Goal: Task Accomplishment & Management: Complete application form

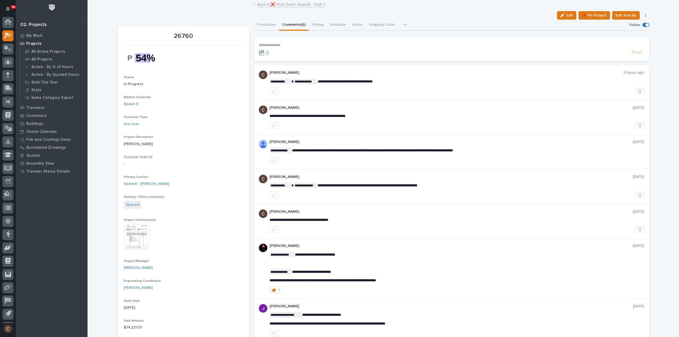
scroll to position [12, 0]
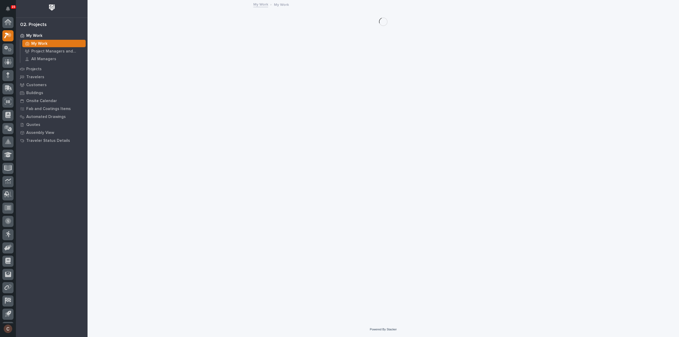
scroll to position [12, 0]
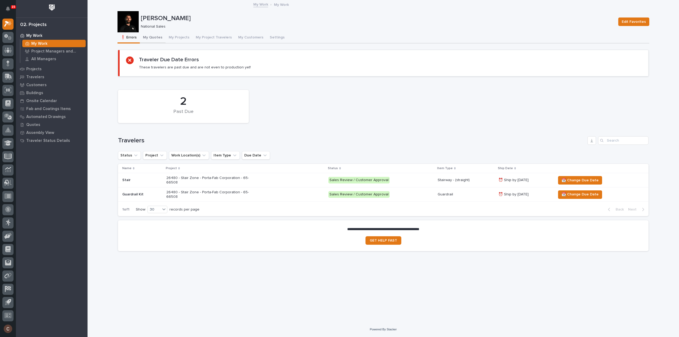
click at [160, 38] on button "My Quotes" at bounding box center [153, 37] width 26 height 11
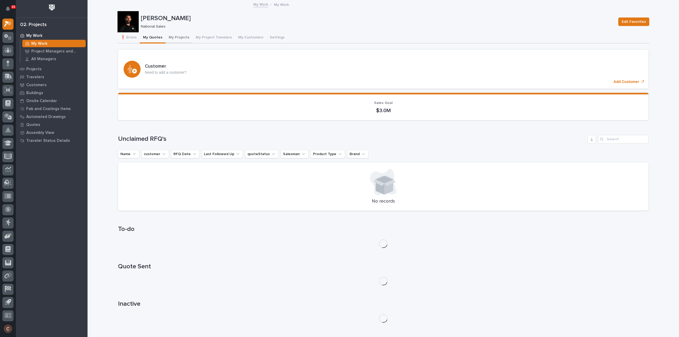
click at [174, 39] on button "My Projects" at bounding box center [178, 37] width 27 height 11
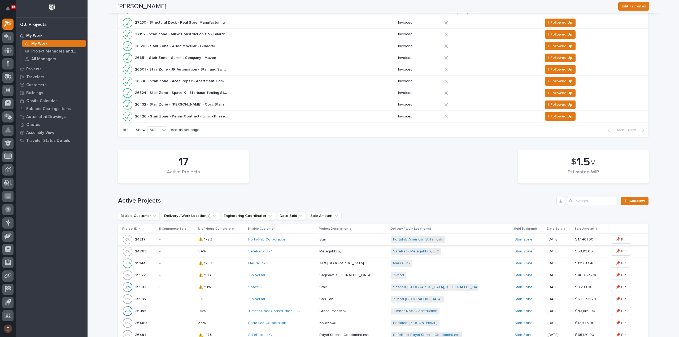
scroll to position [28, 0]
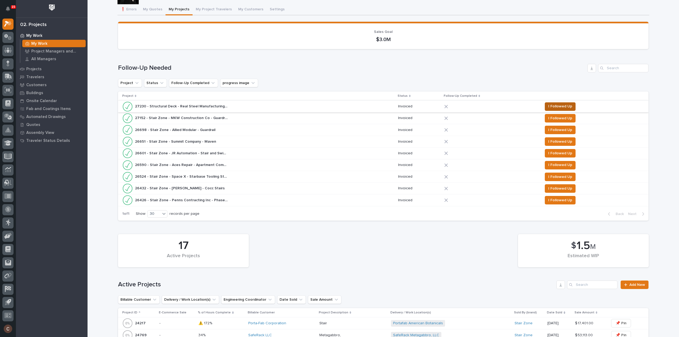
click at [559, 107] on span "I Followed Up" at bounding box center [560, 106] width 24 height 6
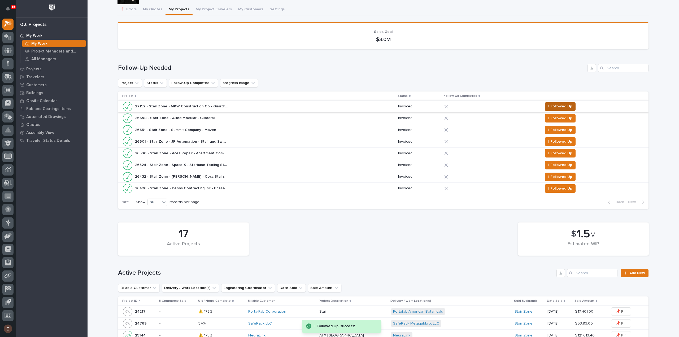
click at [558, 105] on span "I Followed Up" at bounding box center [560, 106] width 24 height 6
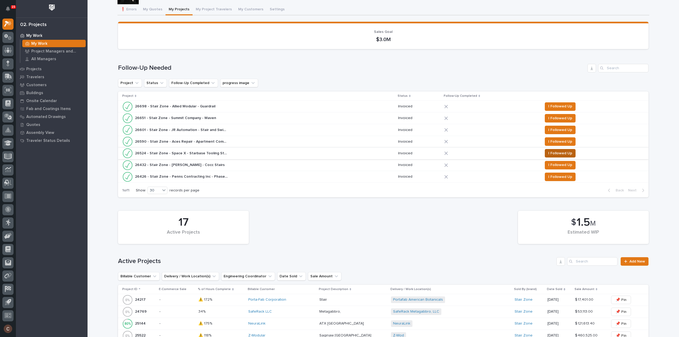
click at [563, 153] on span "I Followed Up" at bounding box center [560, 153] width 24 height 6
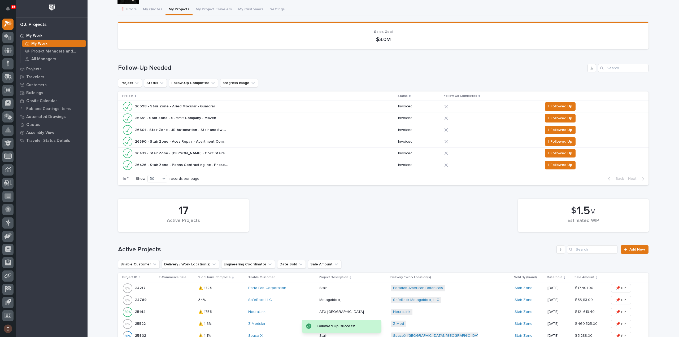
click at [238, 142] on div "26590 - Stair Zone - Aces Repair - Apartment Complex 26590 - Stair Zone - Aces …" at bounding box center [257, 141] width 271 height 11
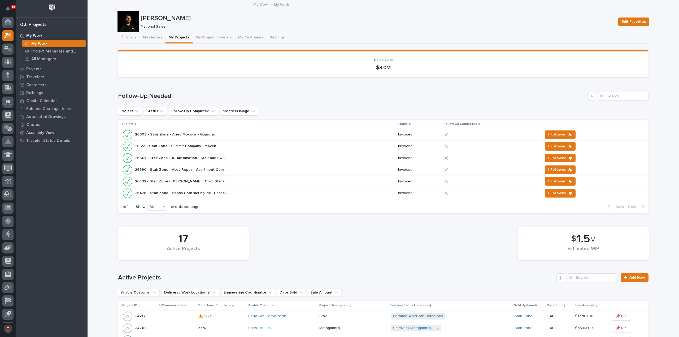
scroll to position [12, 0]
click at [555, 171] on span "I Followed Up" at bounding box center [560, 169] width 24 height 6
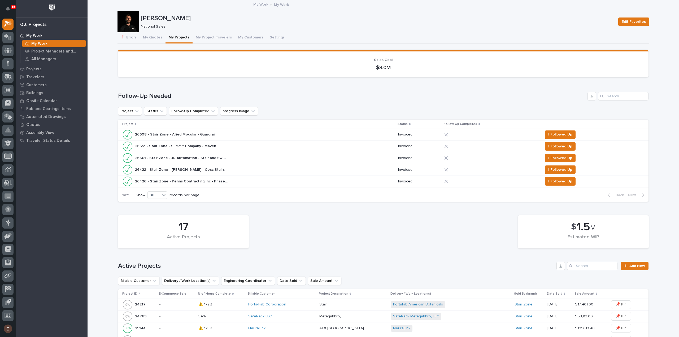
click at [244, 170] on div "26432 - Stair Zone - Steven Bartley - Cocc Stairs 26432 - Stair Zone - Steven B…" at bounding box center [257, 169] width 271 height 11
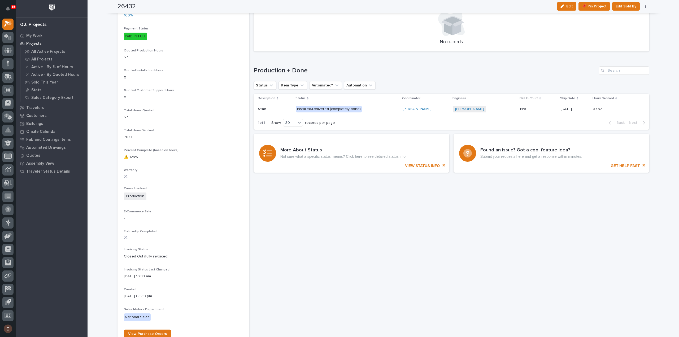
scroll to position [318, 0]
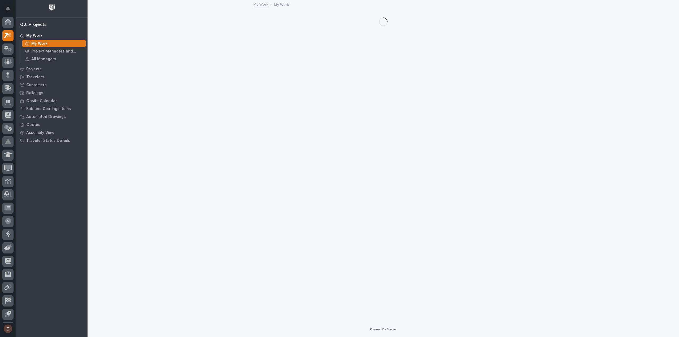
scroll to position [12, 0]
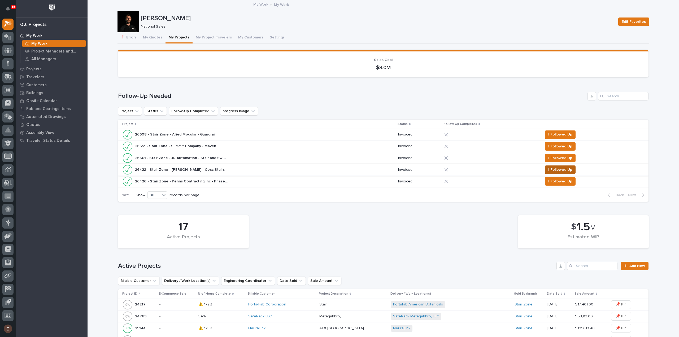
click at [555, 172] on span "I Followed Up" at bounding box center [560, 169] width 24 height 6
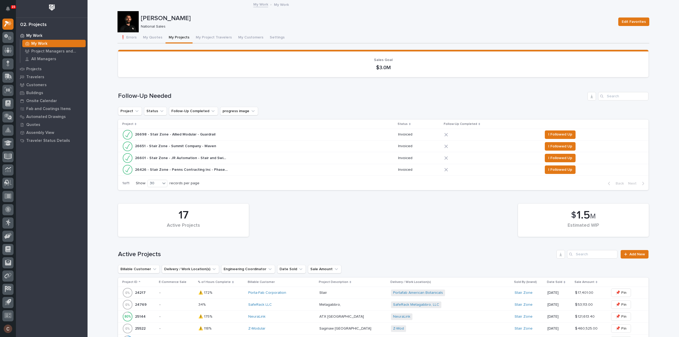
click at [238, 158] on div "26601 - Stair Zone - JR Automation - Stair and Swing Gate 26601 - Stair Zone - …" at bounding box center [257, 158] width 271 height 11
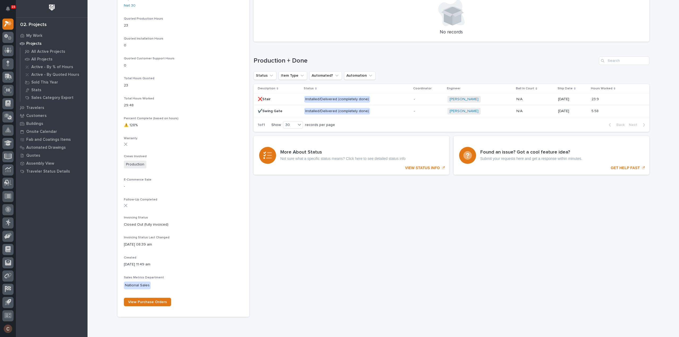
scroll to position [371, 0]
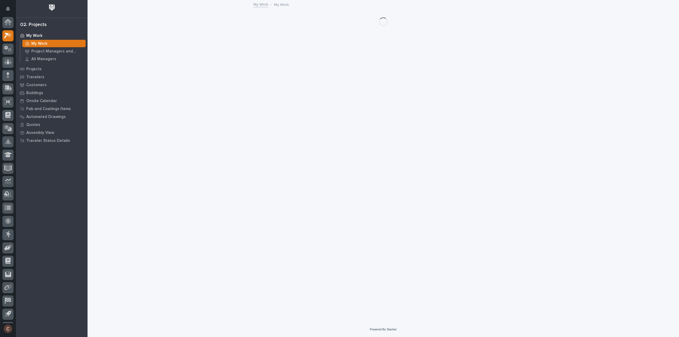
scroll to position [12, 0]
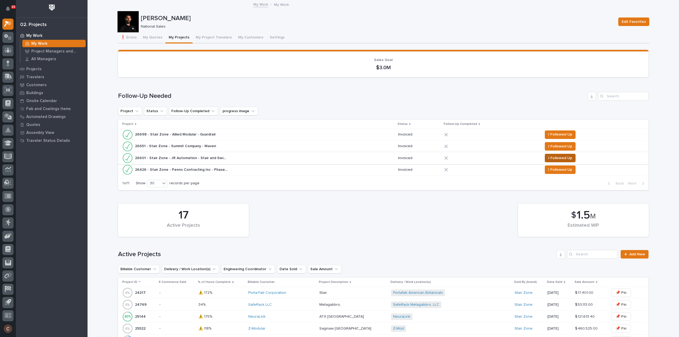
click at [549, 160] on span "I Followed Up" at bounding box center [560, 158] width 24 height 6
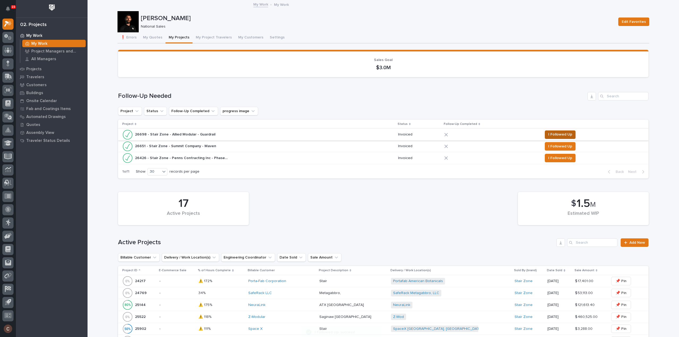
click at [564, 135] on span "I Followed Up" at bounding box center [560, 134] width 24 height 6
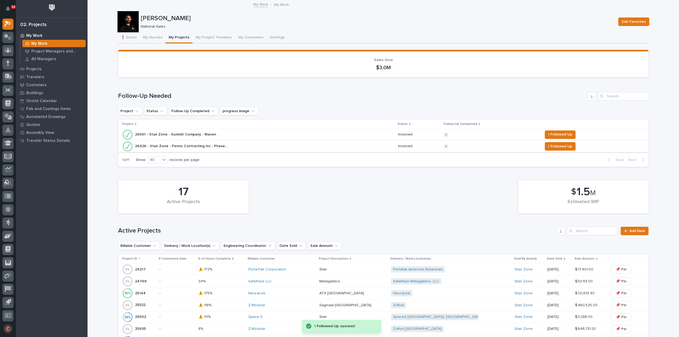
click at [548, 145] on span "I Followed Up" at bounding box center [560, 146] width 24 height 6
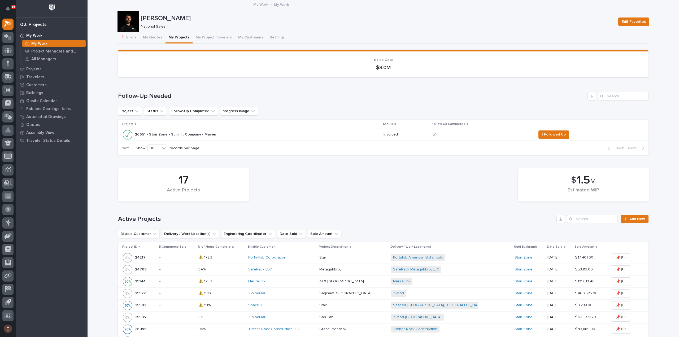
click at [236, 134] on div "26651 - Stair Zone - Summit Company - Maven 26651 - Stair Zone - Summit Company…" at bounding box center [250, 134] width 257 height 11
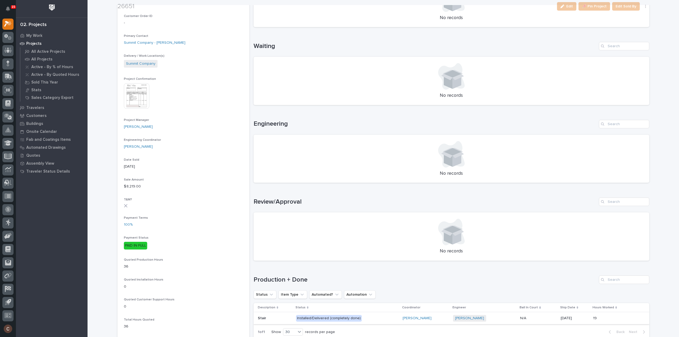
scroll to position [265, 0]
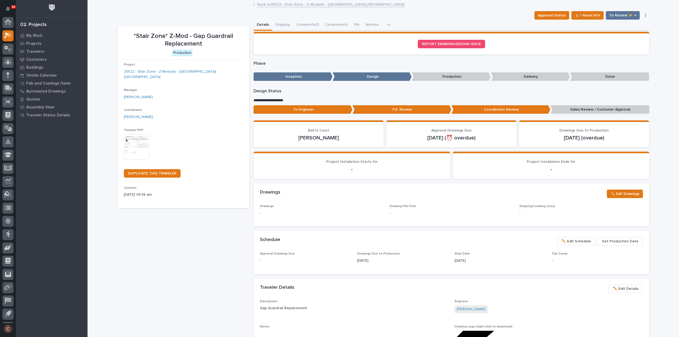
scroll to position [12, 0]
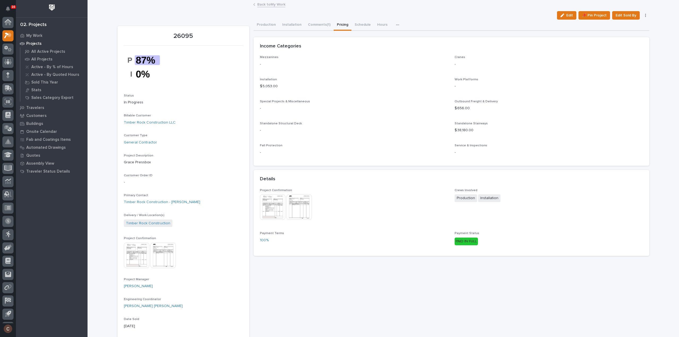
scroll to position [12, 0]
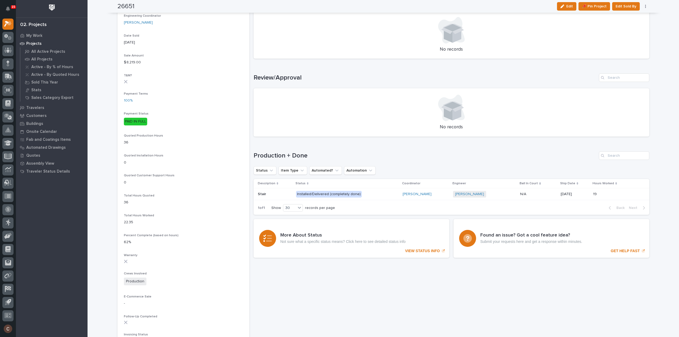
scroll to position [53, 0]
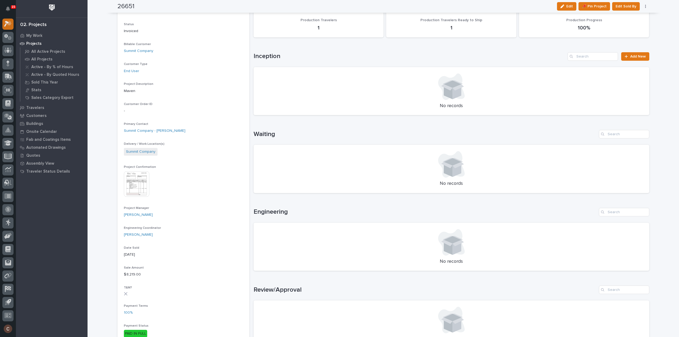
click at [11, 26] on icon at bounding box center [8, 24] width 8 height 6
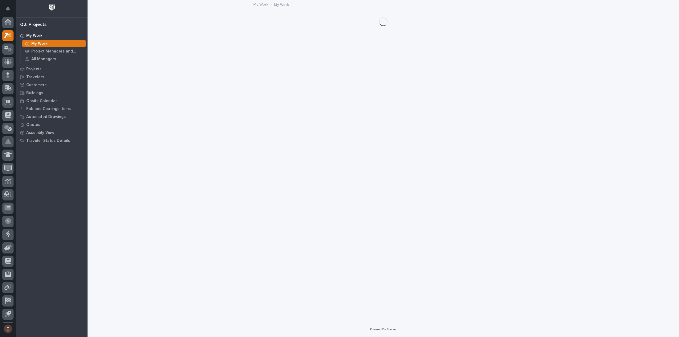
scroll to position [12, 0]
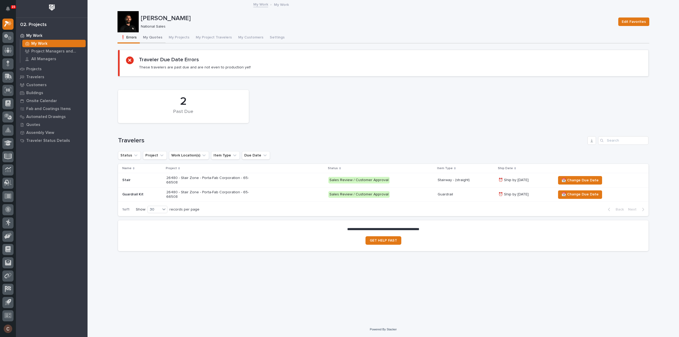
click at [155, 39] on button "My Quotes" at bounding box center [153, 37] width 26 height 11
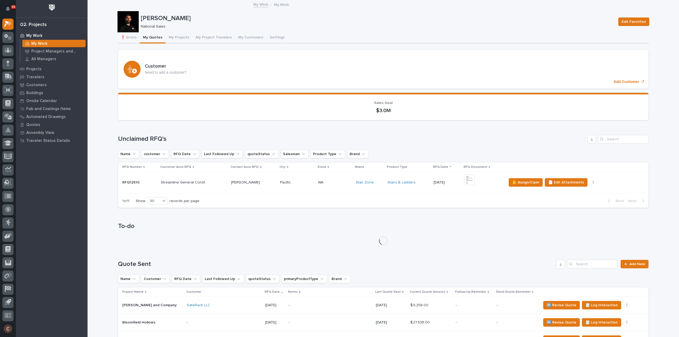
click at [259, 183] on p at bounding box center [253, 182] width 45 height 5
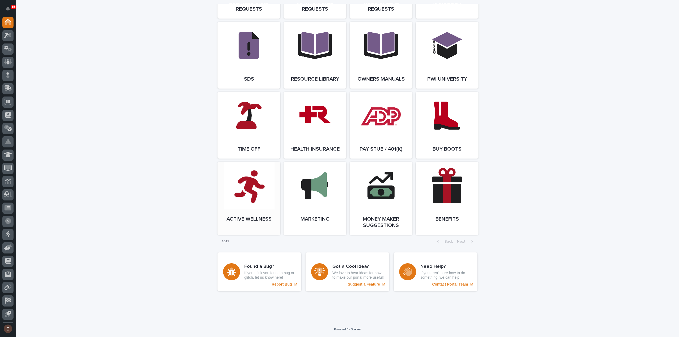
scroll to position [914, 0]
click at [248, 125] on link "Open Link" at bounding box center [248, 125] width 63 height 67
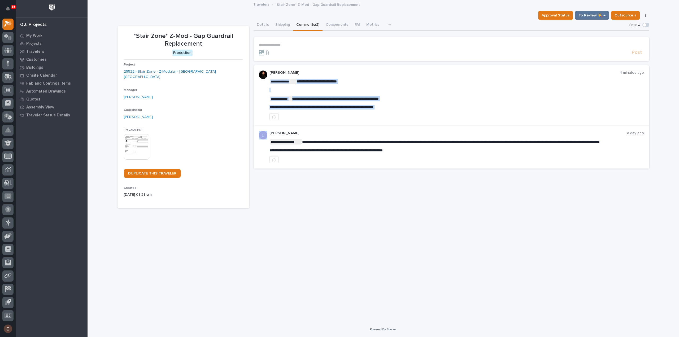
copy div "**********"
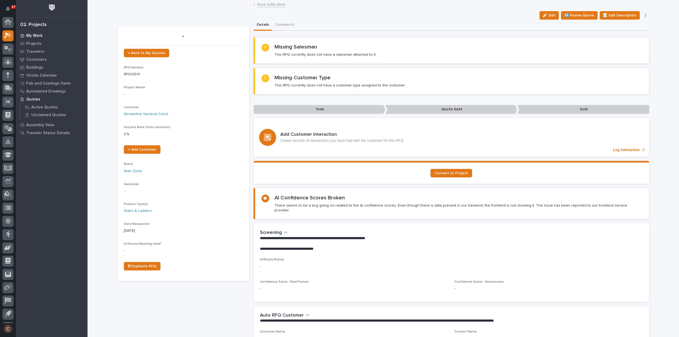
scroll to position [12, 0]
click at [10, 35] on icon at bounding box center [8, 37] width 8 height 6
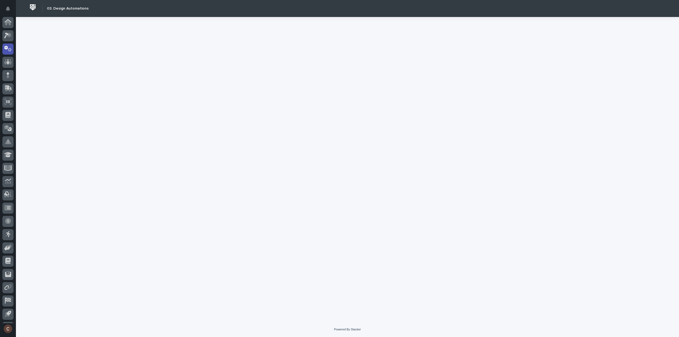
scroll to position [12, 0]
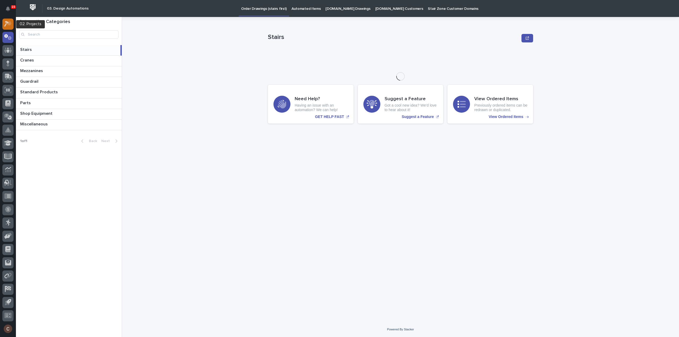
click at [9, 21] on icon at bounding box center [9, 23] width 5 height 5
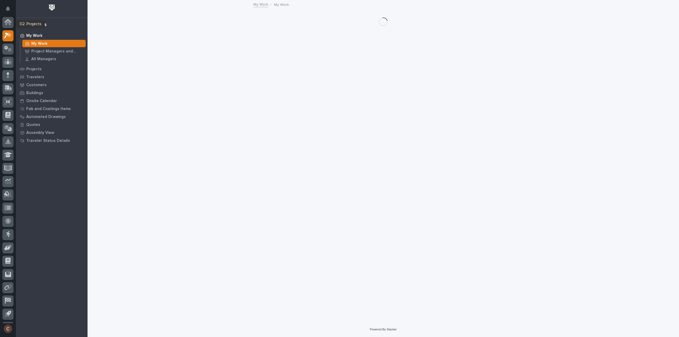
scroll to position [12, 0]
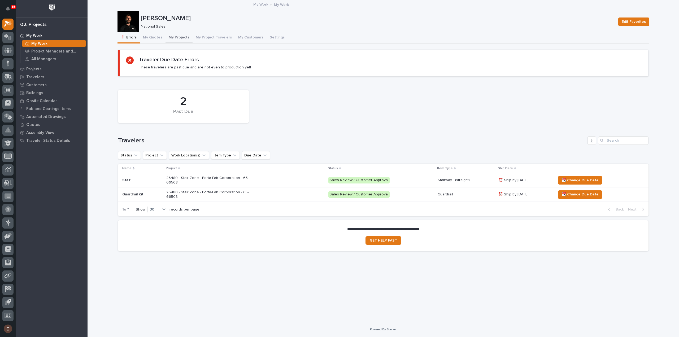
click at [182, 39] on button "My Projects" at bounding box center [178, 37] width 27 height 11
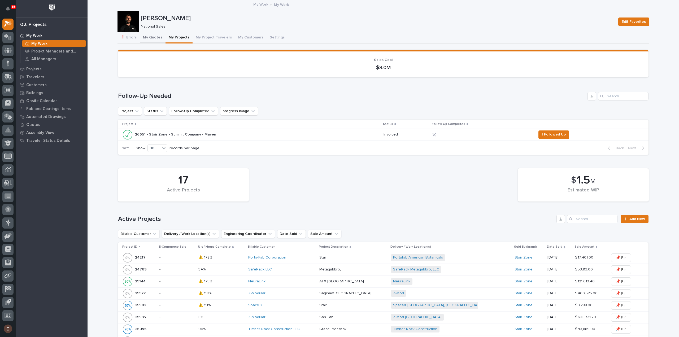
click at [149, 33] on button "My Quotes" at bounding box center [153, 37] width 26 height 11
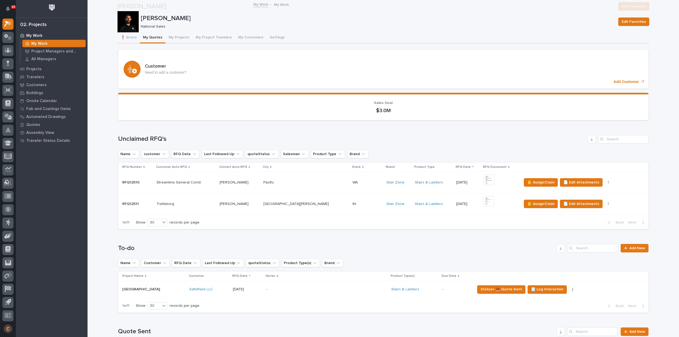
scroll to position [159, 0]
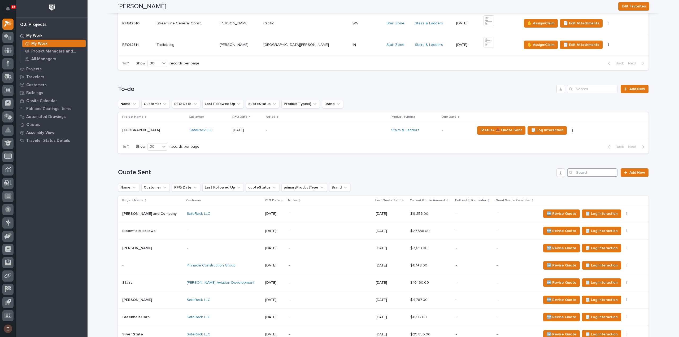
click at [601, 173] on input "Search" at bounding box center [592, 172] width 50 height 8
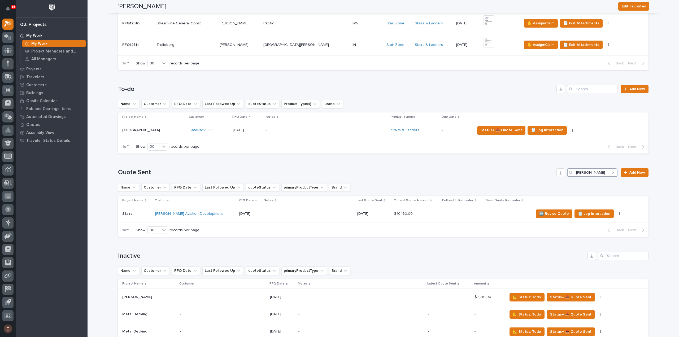
type input "[PERSON_NAME]"
click at [275, 210] on div "-" at bounding box center [308, 214] width 89 height 12
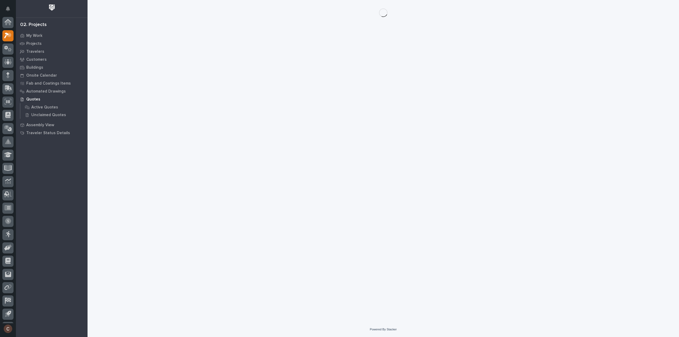
scroll to position [12, 0]
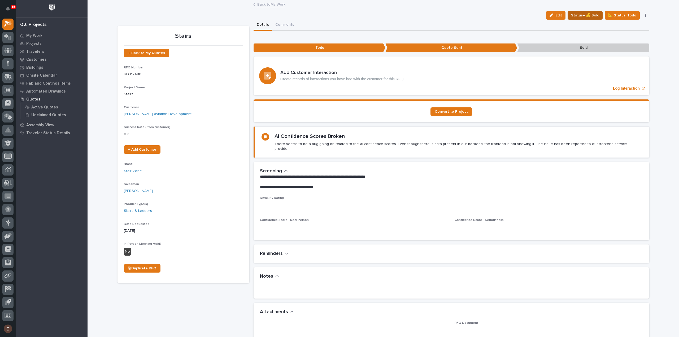
click at [597, 18] on span "Status→ 💰 Sold" at bounding box center [585, 15] width 28 height 6
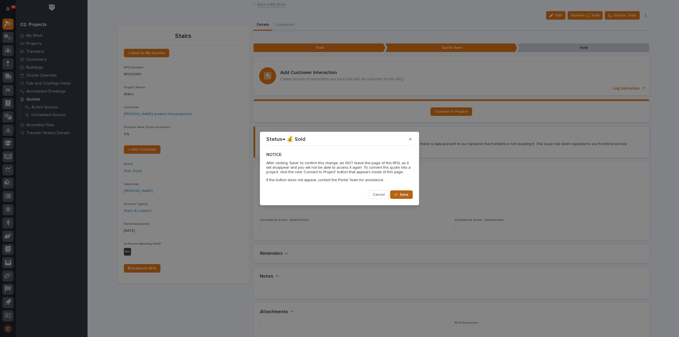
click at [402, 194] on span "Save" at bounding box center [404, 194] width 9 height 5
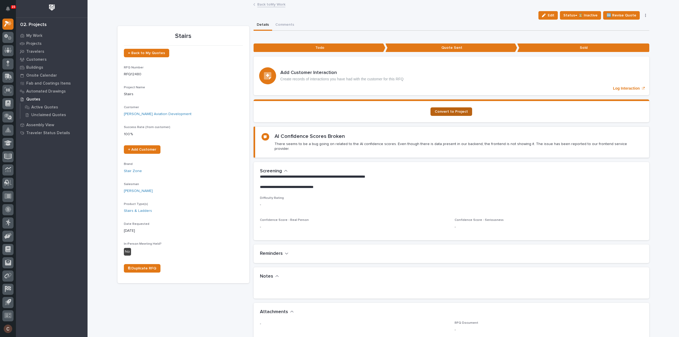
click at [461, 110] on span "Convert to Project" at bounding box center [451, 112] width 33 height 4
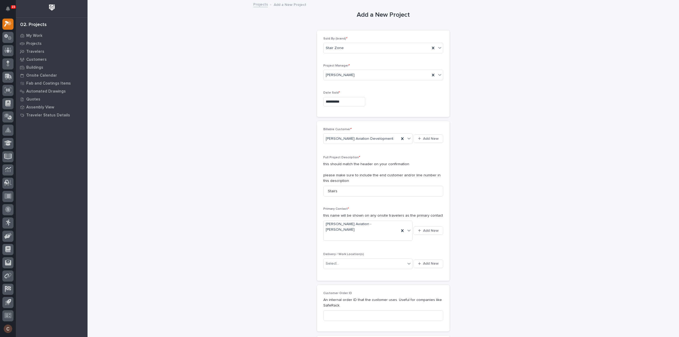
scroll to position [53, 0]
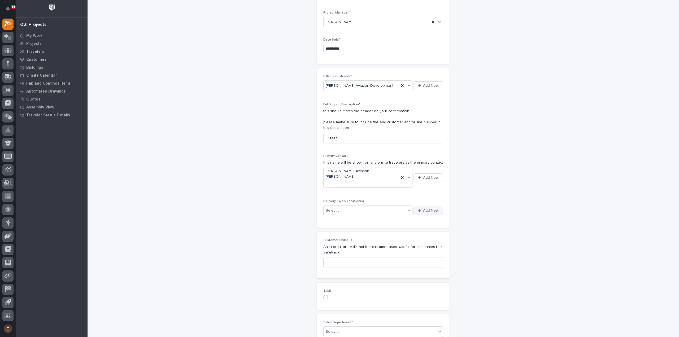
click at [423, 208] on span "Add New" at bounding box center [431, 210] width 16 height 5
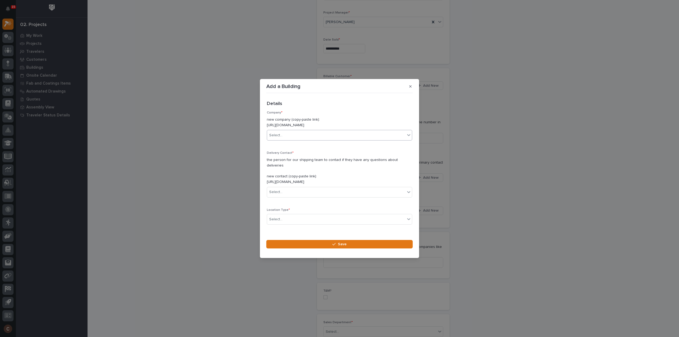
click at [311, 138] on div "Select..." at bounding box center [336, 135] width 138 height 9
type input "*****"
click at [306, 147] on div "[PERSON_NAME] Aviation Development" at bounding box center [337, 148] width 141 height 9
click at [297, 188] on div "Select..." at bounding box center [336, 192] width 138 height 9
type input "**********"
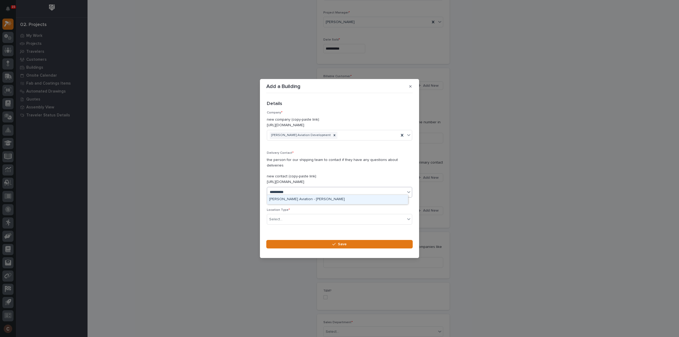
click at [315, 199] on div "[PERSON_NAME] Aviation - [PERSON_NAME]" at bounding box center [337, 199] width 141 height 9
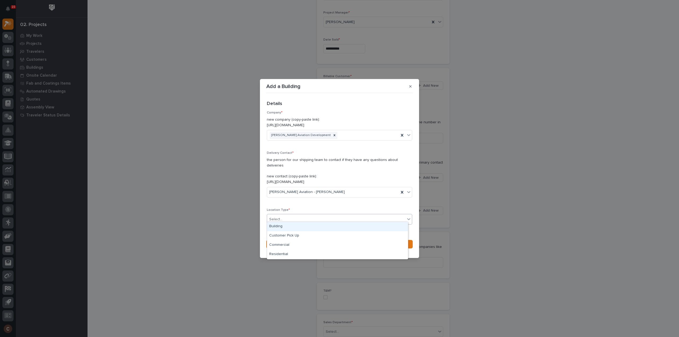
click at [307, 218] on div "Select..." at bounding box center [336, 219] width 138 height 9
click at [292, 228] on div "Building" at bounding box center [337, 226] width 141 height 9
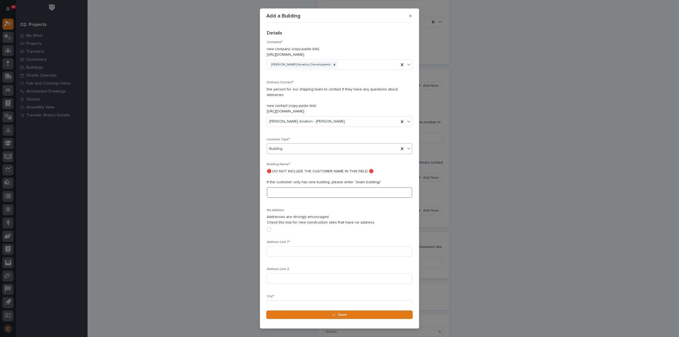
click at [298, 187] on input at bounding box center [339, 192] width 145 height 11
type input "[PERSON_NAME] Aviation"
type input "[STREET_ADDRESS]"
click at [306, 187] on input "[PERSON_NAME] Aviation" at bounding box center [339, 192] width 145 height 11
type input "[PERSON_NAME] Aviation (building D)"
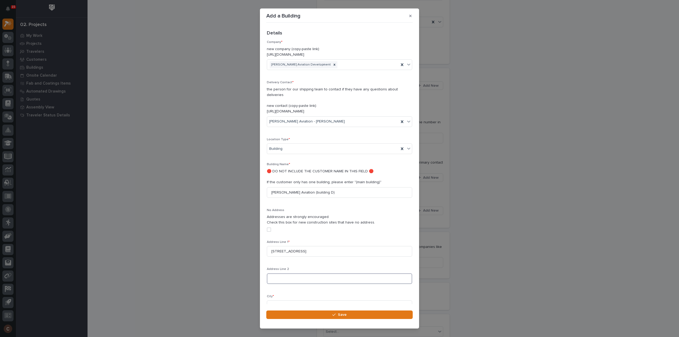
click at [290, 276] on input at bounding box center [339, 278] width 145 height 11
click at [285, 300] on input at bounding box center [339, 305] width 145 height 11
click at [288, 274] on input at bounding box center [339, 278] width 145 height 11
type input "Building D"
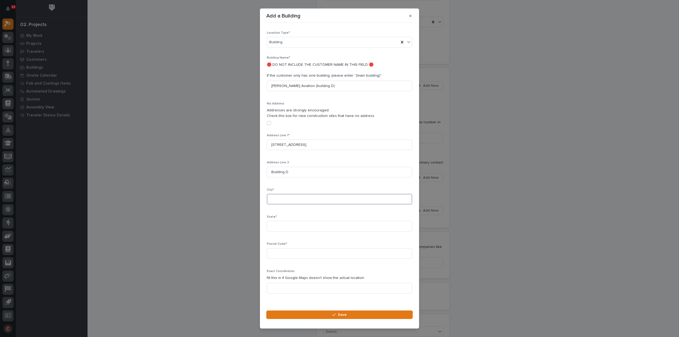
click at [279, 195] on input at bounding box center [339, 199] width 145 height 11
paste input "Spanish Fork"
type input "Spanish Fork"
click at [283, 221] on input at bounding box center [339, 226] width 145 height 11
type input "[US_STATE]"
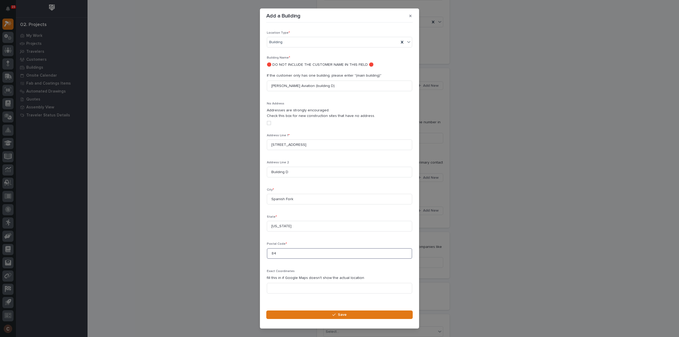
drag, startPoint x: 280, startPoint y: 245, endPoint x: 238, endPoint y: 243, distance: 43.0
click at [239, 243] on div "Add a Building Loading... Saving… Loading... Saving… Loading... Saving… Details…" at bounding box center [339, 168] width 679 height 337
paste input "660"
type input "84660"
click at [332, 318] on button "Save" at bounding box center [339, 314] width 146 height 8
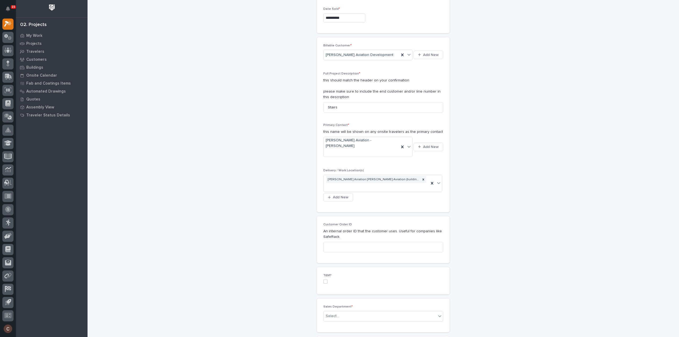
scroll to position [133, 0]
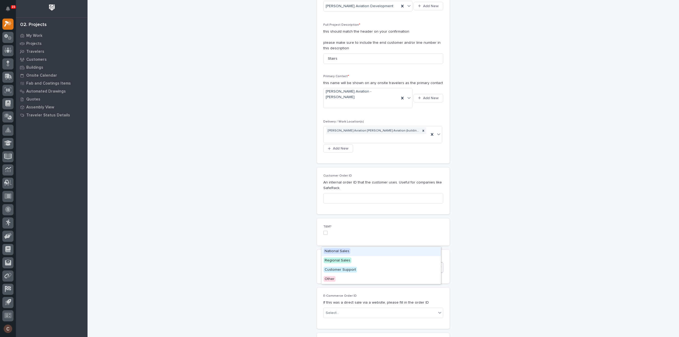
click at [382, 263] on div "Select..." at bounding box center [379, 267] width 113 height 9
click at [364, 251] on div "National Sales" at bounding box center [380, 251] width 119 height 9
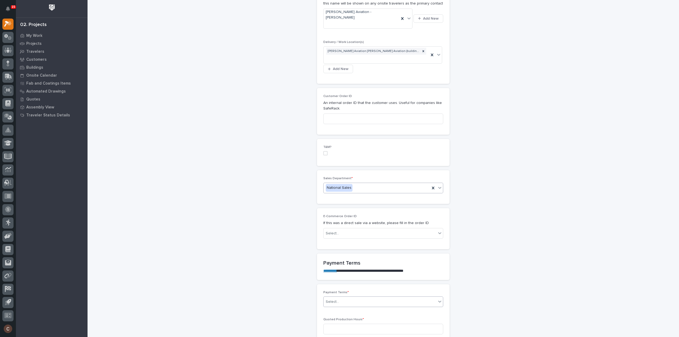
click at [348, 297] on div "Select..." at bounding box center [379, 301] width 113 height 9
click at [341, 292] on div "100%" at bounding box center [380, 294] width 119 height 9
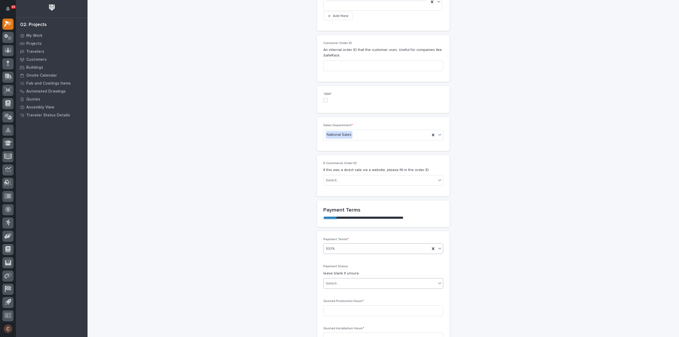
click at [348, 279] on div "Select..." at bounding box center [379, 283] width 113 height 9
click at [342, 265] on div "NOT PAID" at bounding box center [380, 266] width 119 height 9
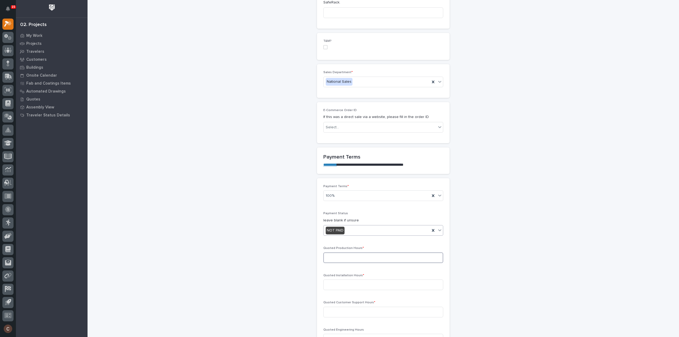
click at [352, 252] on input at bounding box center [383, 257] width 120 height 11
click at [343, 252] on input at bounding box center [383, 257] width 120 height 11
type input "41"
type input "0"
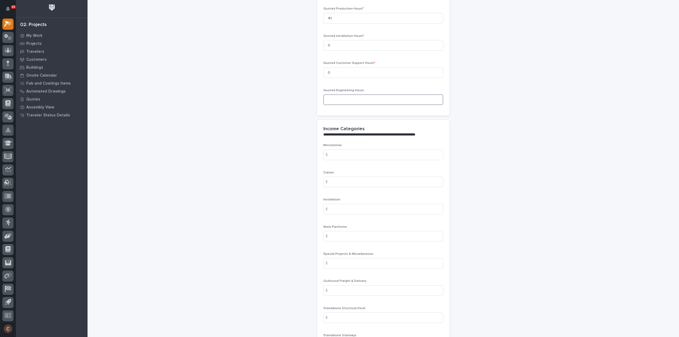
scroll to position [583, 0]
click at [355, 260] on input at bounding box center [383, 265] width 120 height 11
type input "1547"
click at [349, 314] on input at bounding box center [383, 319] width 120 height 11
type input "8613"
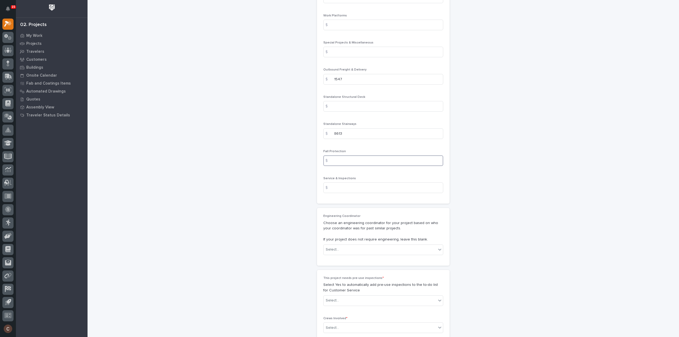
scroll to position [822, 0]
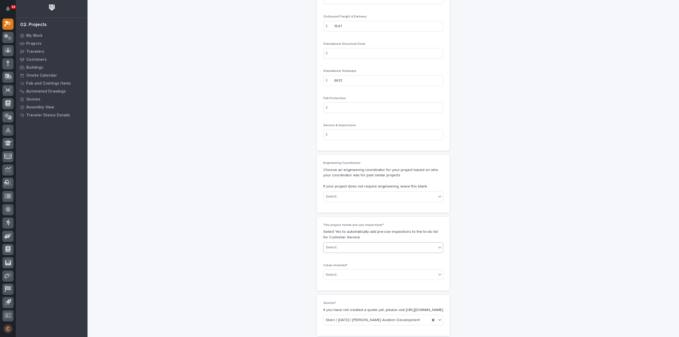
click at [361, 243] on div "Select..." at bounding box center [379, 247] width 113 height 9
click at [339, 242] on div "No" at bounding box center [380, 239] width 119 height 9
click at [343, 270] on div "Select..." at bounding box center [379, 274] width 113 height 9
click at [342, 256] on div "Production" at bounding box center [380, 257] width 119 height 9
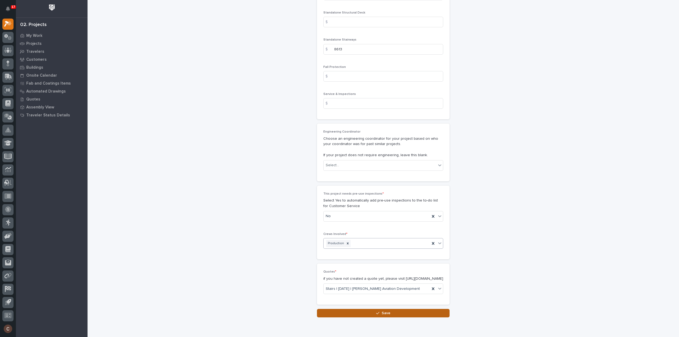
click at [382, 311] on span "Save" at bounding box center [386, 313] width 9 height 5
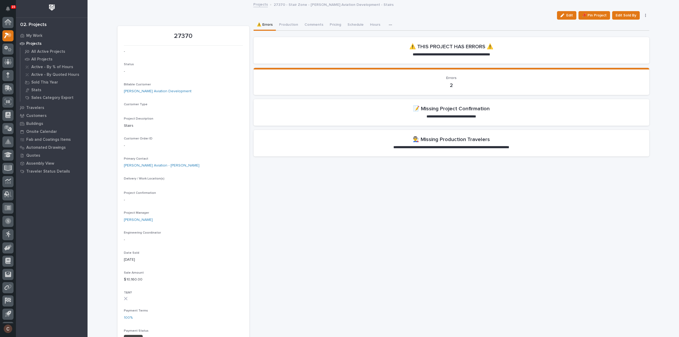
scroll to position [12, 0]
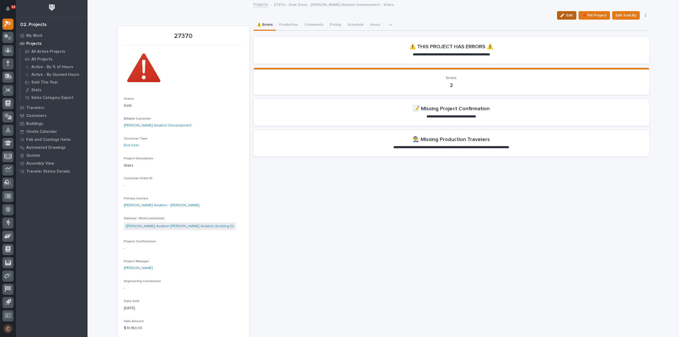
click at [567, 13] on span "Edit" at bounding box center [569, 15] width 7 height 5
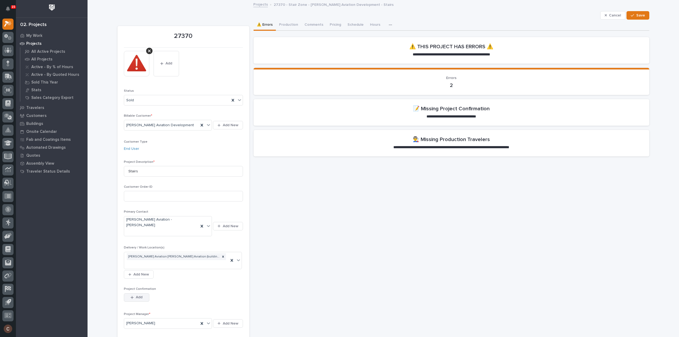
click at [133, 293] on button "Add" at bounding box center [136, 297] width 25 height 8
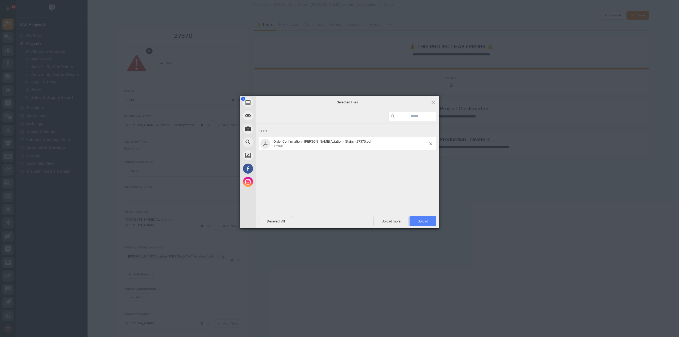
click at [424, 220] on span "Upload 1" at bounding box center [423, 221] width 10 height 4
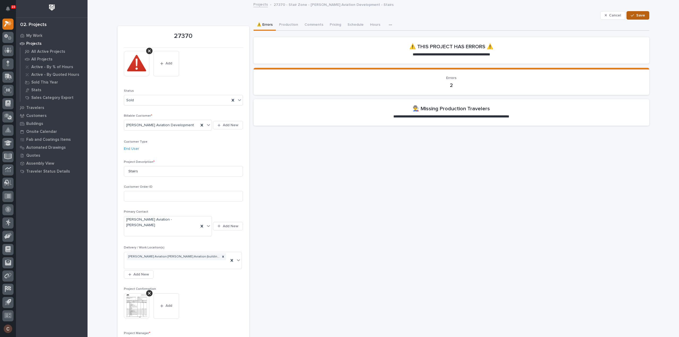
click at [636, 13] on span "Save" at bounding box center [640, 15] width 9 height 5
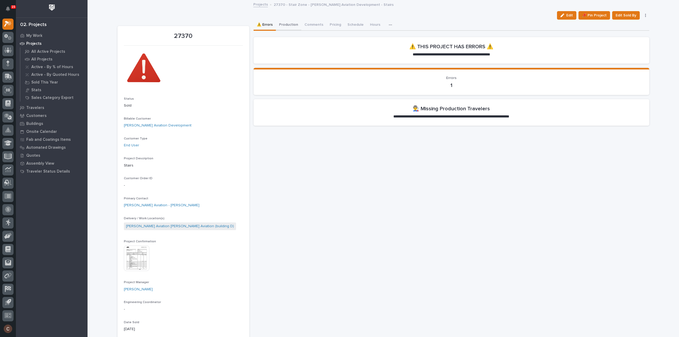
click at [285, 23] on button "Production" at bounding box center [288, 25] width 25 height 11
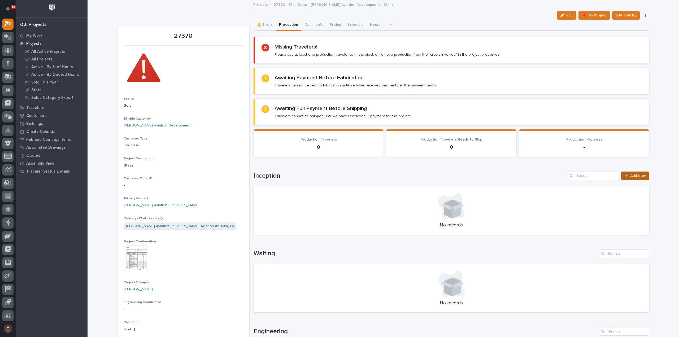
click at [639, 174] on span "Add New" at bounding box center [638, 176] width 16 height 4
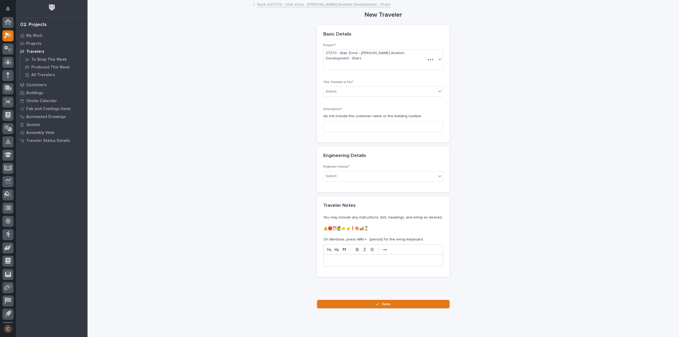
scroll to position [12, 0]
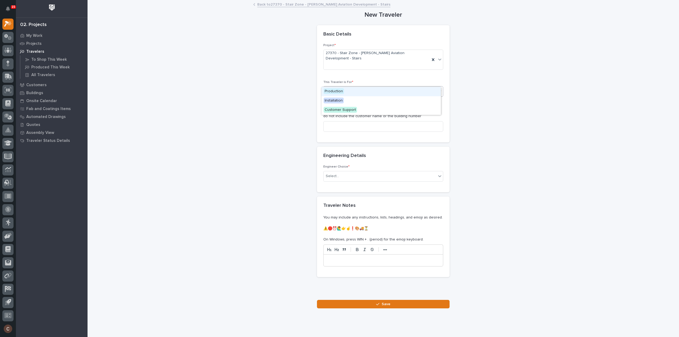
click at [353, 87] on div "Select..." at bounding box center [379, 91] width 113 height 9
click at [357, 91] on div "Production" at bounding box center [380, 91] width 119 height 9
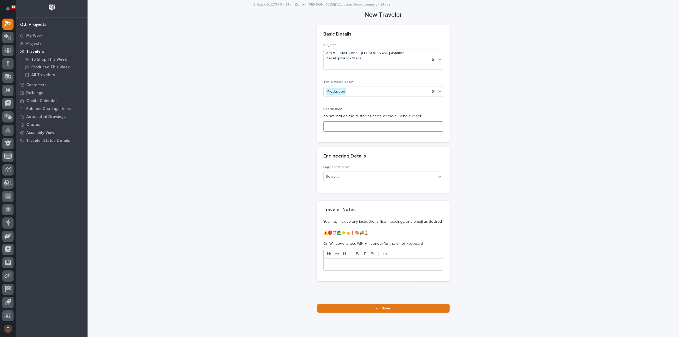
click at [349, 121] on input at bounding box center [383, 126] width 120 height 11
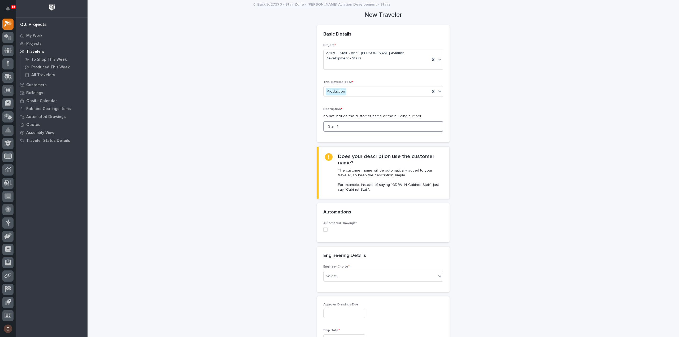
type input "Stair 1"
click at [323, 227] on span at bounding box center [325, 229] width 4 height 4
click at [339, 260] on div "Select..." at bounding box center [379, 264] width 113 height 9
type input "*****"
click at [339, 261] on div "ST #39724" at bounding box center [380, 263] width 119 height 9
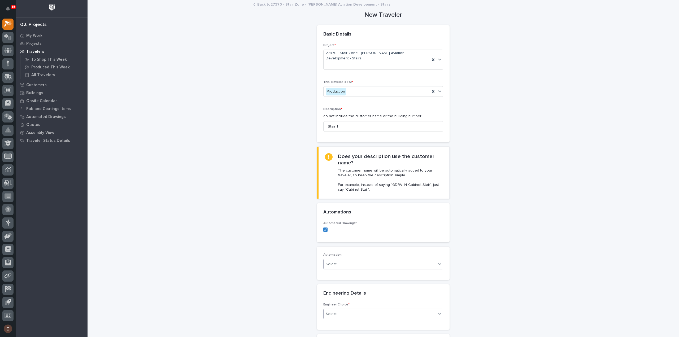
click at [344, 310] on div "Select..." at bounding box center [379, 314] width 113 height 9
click at [344, 330] on div "I know who will draw this" at bounding box center [380, 331] width 119 height 9
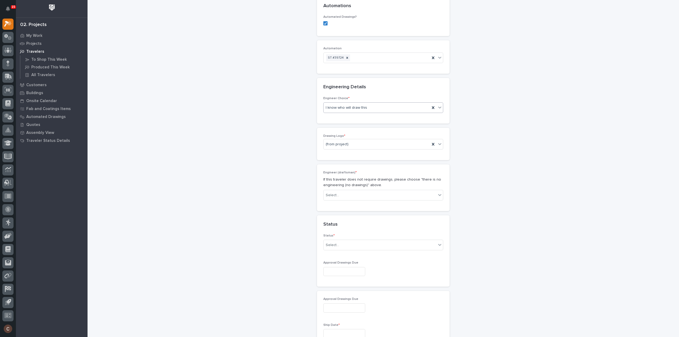
scroll to position [213, 0]
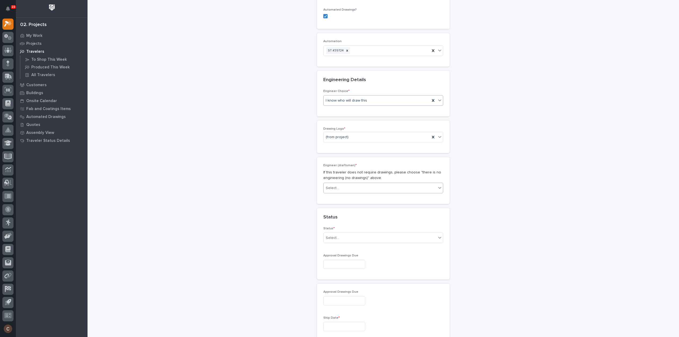
click at [347, 184] on div "Select..." at bounding box center [379, 188] width 113 height 9
type input "*"
type input "****"
click at [339, 199] on div "[PERSON_NAME]" at bounding box center [380, 196] width 119 height 9
click at [340, 169] on div "Stair Zone" at bounding box center [380, 173] width 119 height 9
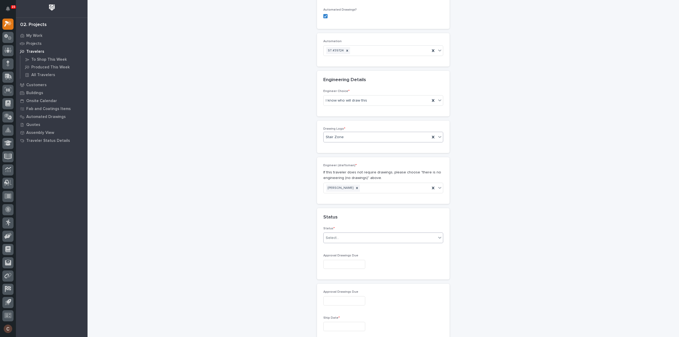
click at [344, 234] on div "Select..." at bounding box center [379, 238] width 113 height 9
click at [347, 236] on div "Sold (no traveler printed)" at bounding box center [380, 236] width 119 height 9
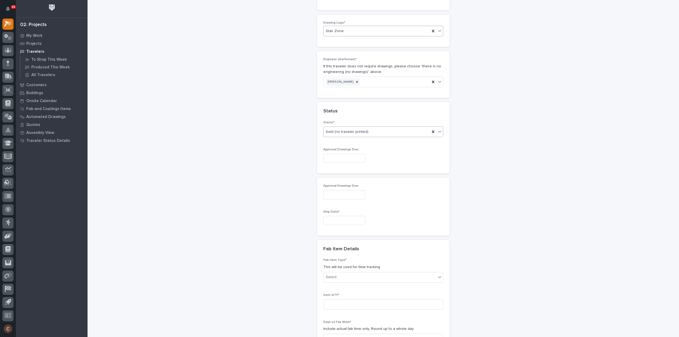
click at [339, 216] on input "text" at bounding box center [344, 220] width 42 height 9
click at [369, 126] on button "Next Month" at bounding box center [367, 126] width 8 height 8
click at [348, 174] on div "20" at bounding box center [348, 173] width 7 height 7
type input "**********"
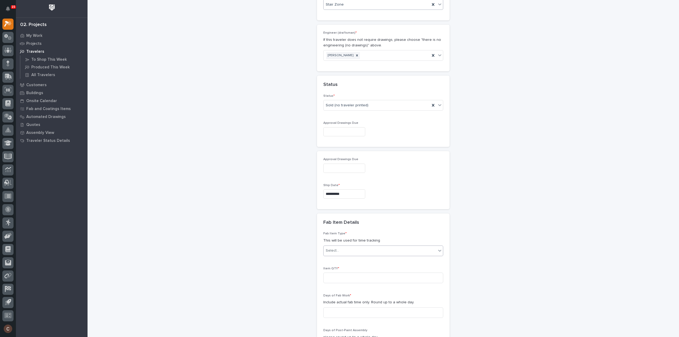
click at [349, 246] on div "Select..." at bounding box center [379, 250] width 113 height 9
type input "*****"
click at [348, 249] on div "Stairway - (straight)" at bounding box center [380, 248] width 119 height 9
click at [357, 273] on input at bounding box center [383, 278] width 120 height 11
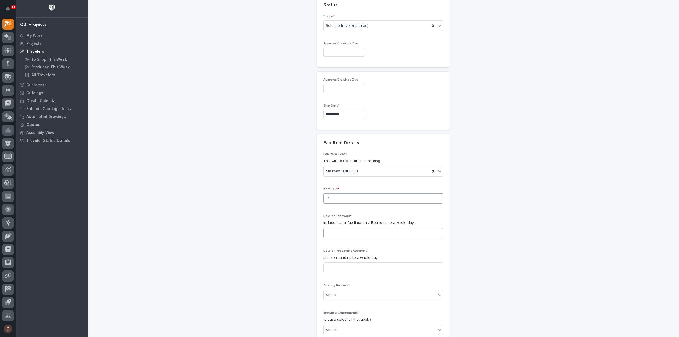
type input "1"
click at [334, 228] on input at bounding box center [383, 233] width 120 height 11
type input "3"
click at [349, 291] on div "Select..." at bounding box center [379, 295] width 113 height 9
click at [341, 303] on div "In-House Paint/Powder" at bounding box center [380, 302] width 119 height 9
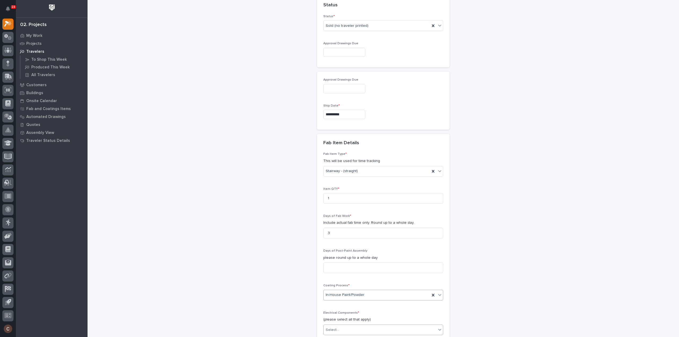
scroll to position [479, 0]
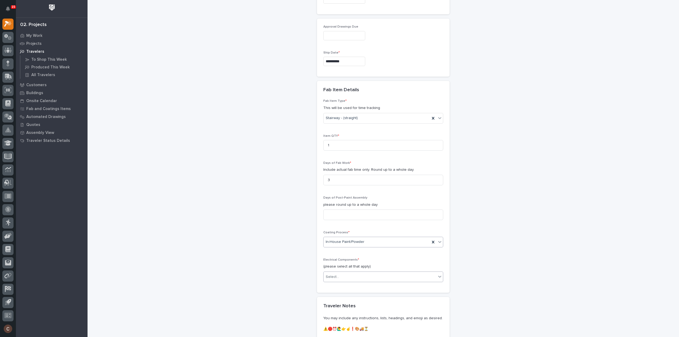
click at [342, 273] on div "Select..." at bounding box center [379, 277] width 113 height 9
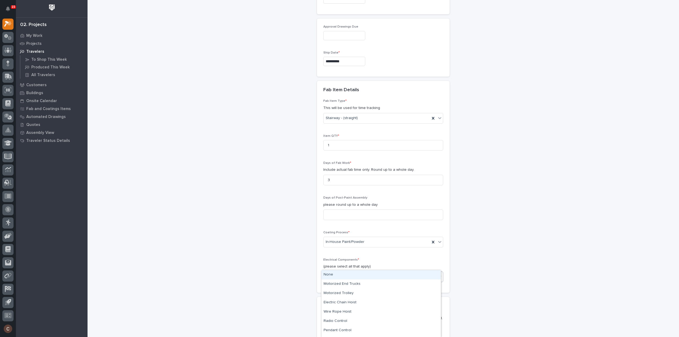
click at [338, 276] on div "None" at bounding box center [380, 274] width 119 height 9
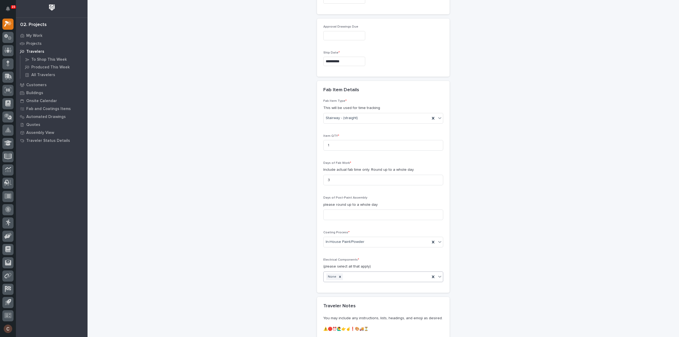
scroll to position [580, 0]
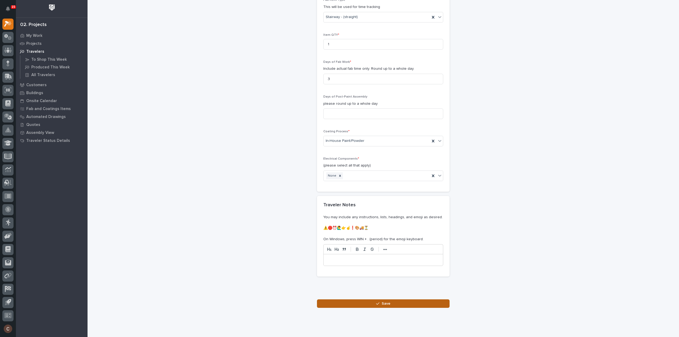
click at [365, 299] on button "Save" at bounding box center [383, 303] width 133 height 8
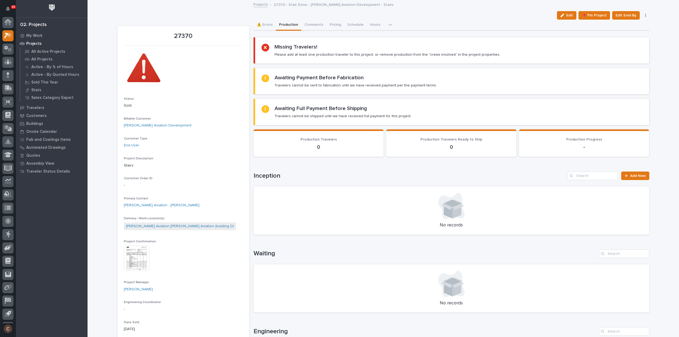
scroll to position [12, 0]
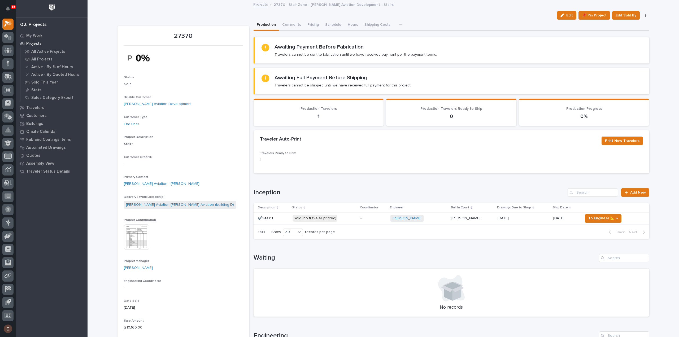
click at [377, 224] on div "Description Status Coordinator Engineer Ball In Court Drawings Due to Shop Ship…" at bounding box center [451, 214] width 396 height 22
click at [377, 221] on div "-" at bounding box center [372, 218] width 25 height 9
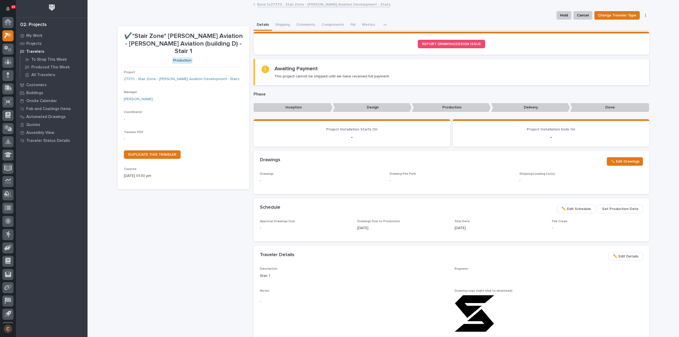
scroll to position [12, 0]
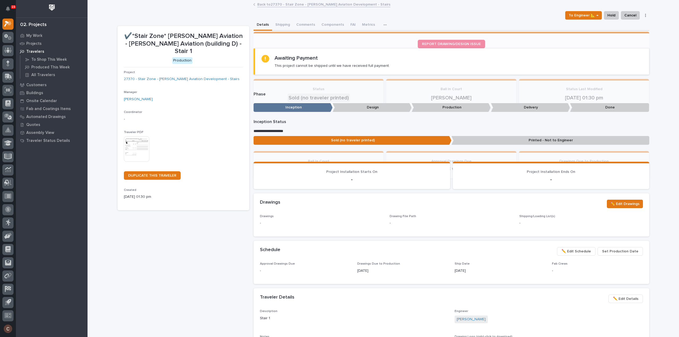
click at [139, 136] on img at bounding box center [136, 148] width 25 height 25
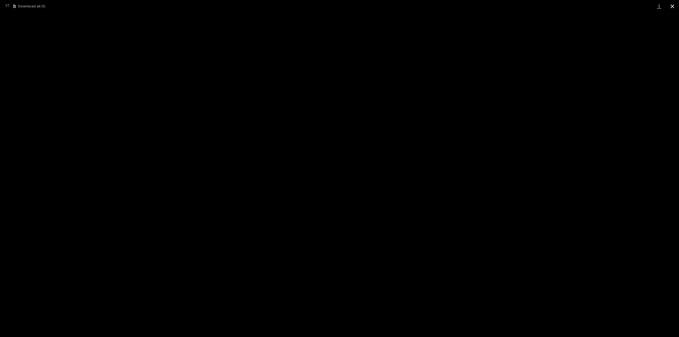
click at [671, 8] on button "Close gallery" at bounding box center [671, 6] width 13 height 12
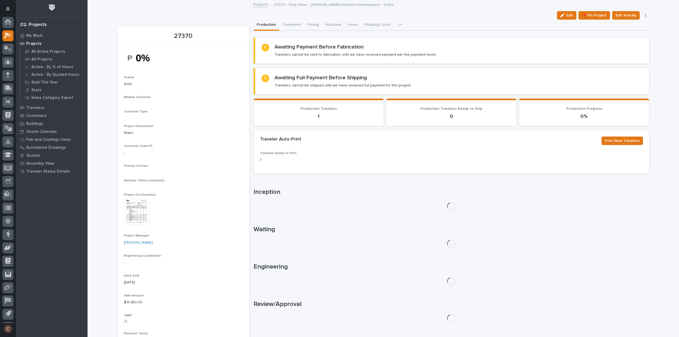
scroll to position [12, 0]
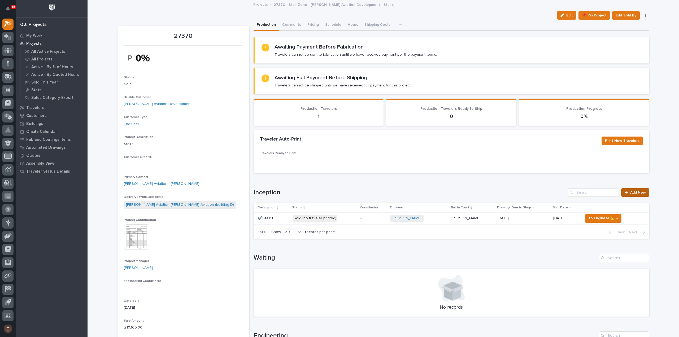
click at [637, 191] on span "Add New" at bounding box center [638, 193] width 16 height 4
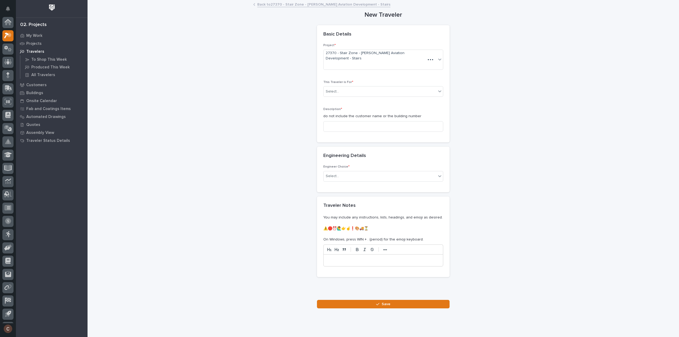
scroll to position [12, 0]
click at [355, 87] on div "Select..." at bounding box center [379, 91] width 113 height 9
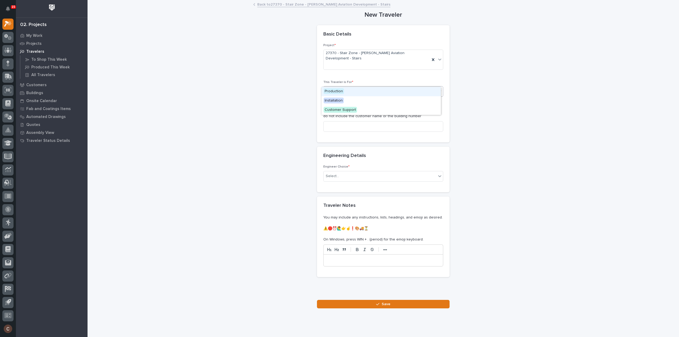
click at [344, 91] on div "Production" at bounding box center [380, 91] width 119 height 9
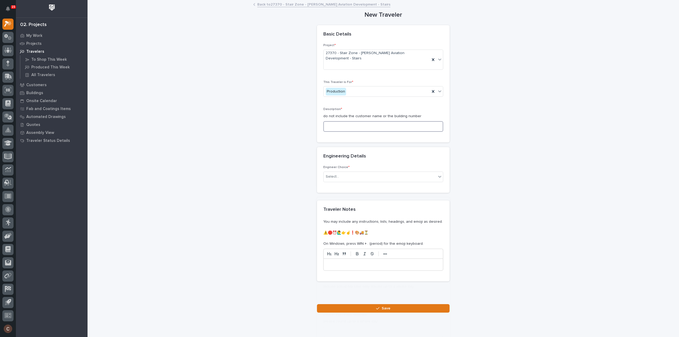
click at [341, 121] on input at bounding box center [383, 126] width 120 height 11
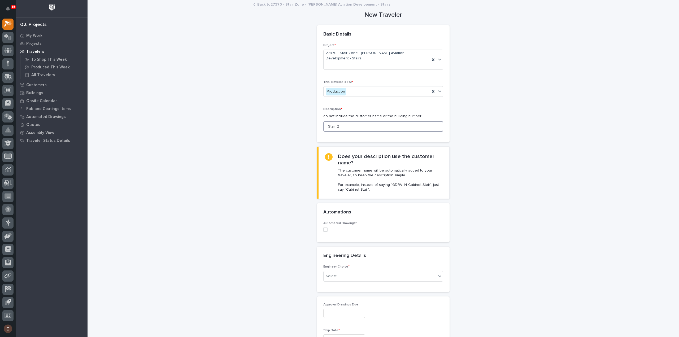
click at [323, 227] on span at bounding box center [325, 229] width 4 height 4
type input "Stair 2"
click at [347, 260] on div "Select..." at bounding box center [379, 264] width 113 height 9
type input "*"
type input "*****"
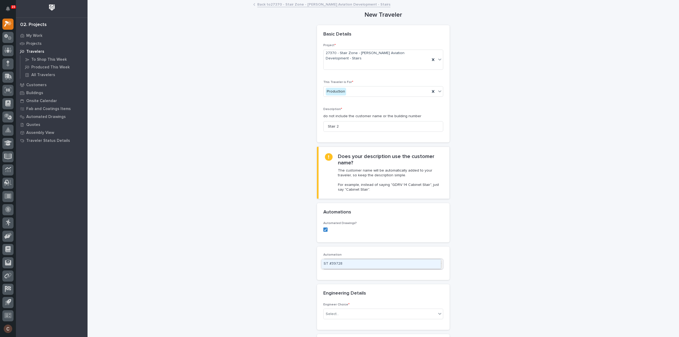
click at [343, 262] on div "ST #39728" at bounding box center [380, 263] width 119 height 9
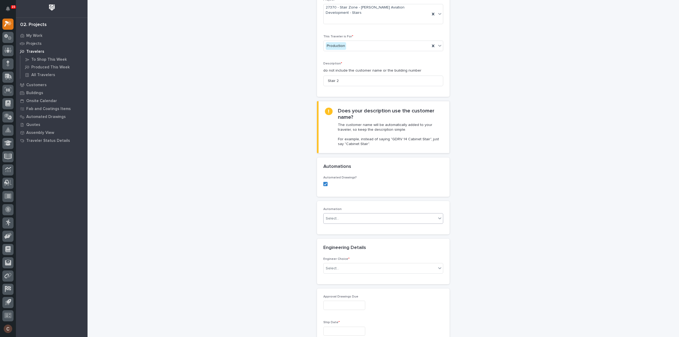
scroll to position [80, 0]
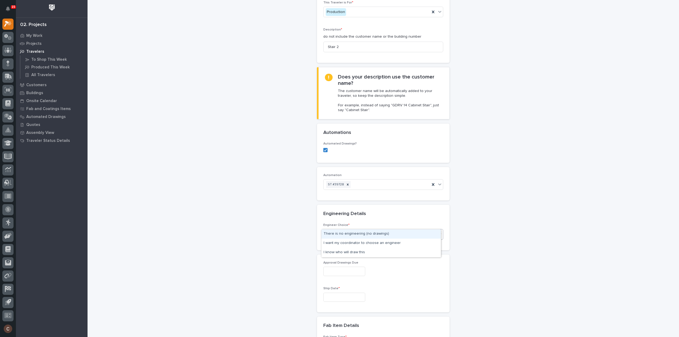
click at [335, 230] on div "Select..." at bounding box center [379, 234] width 113 height 9
click at [336, 232] on div "There is no engineering (no drawings)" at bounding box center [380, 233] width 119 height 9
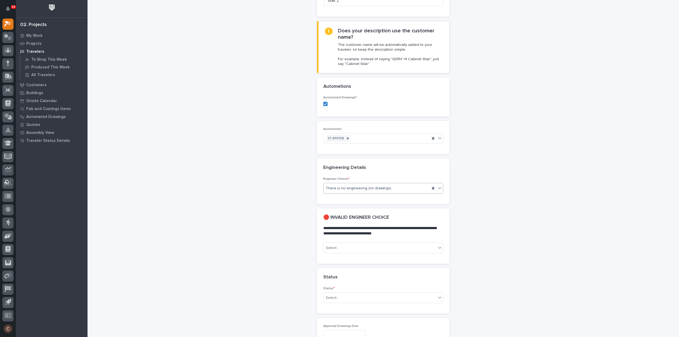
scroll to position [134, 0]
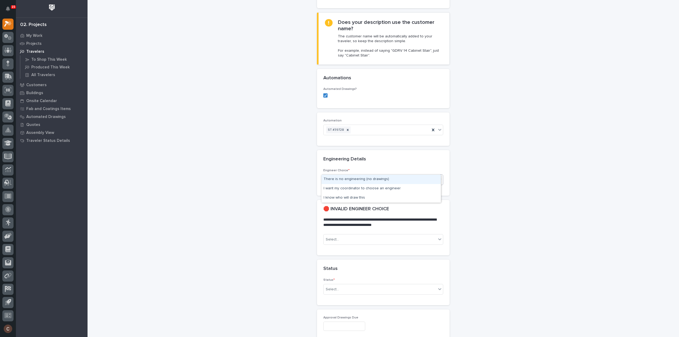
click at [366, 177] on span "There is no engineering (no drawings)" at bounding box center [358, 180] width 65 height 6
click at [352, 195] on div "I know who will draw this" at bounding box center [380, 197] width 119 height 9
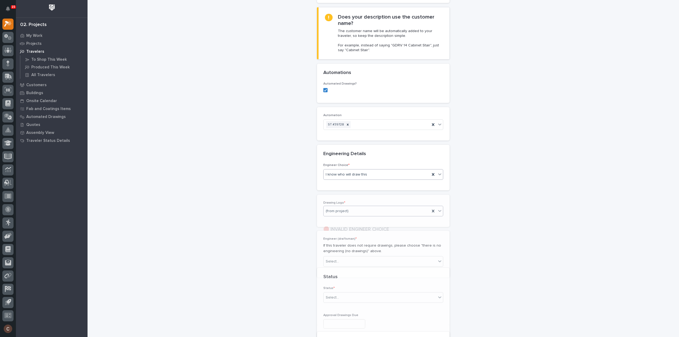
scroll to position [161, 0]
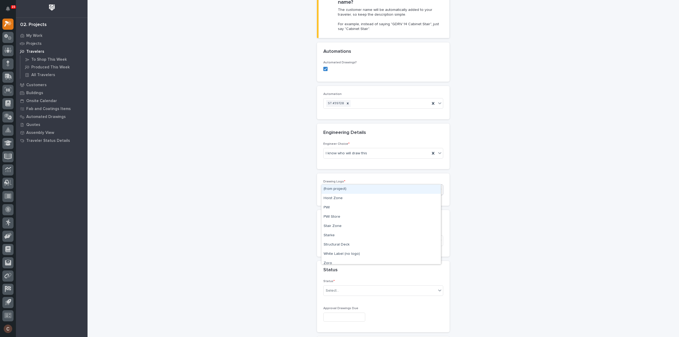
click at [347, 186] on div "(from project)" at bounding box center [376, 190] width 106 height 9
type input "***"
click at [342, 188] on div "Stair Zone" at bounding box center [380, 189] width 119 height 9
click at [338, 236] on div "Select..." at bounding box center [379, 240] width 113 height 9
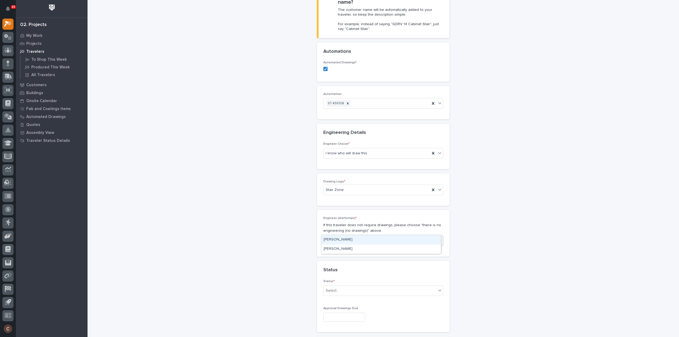
type input "******"
click at [335, 242] on div "[PERSON_NAME]" at bounding box center [380, 239] width 119 height 9
click at [346, 286] on div "Select..." at bounding box center [379, 290] width 113 height 9
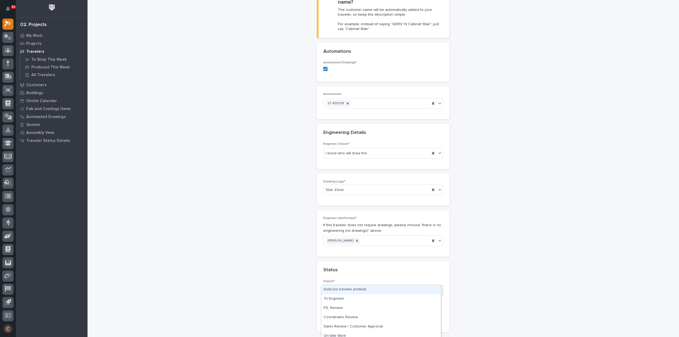
click at [344, 287] on div "Sold (no traveler printed)" at bounding box center [380, 289] width 119 height 9
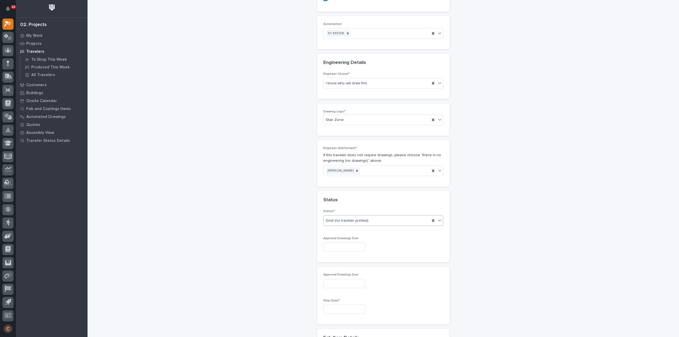
scroll to position [240, 0]
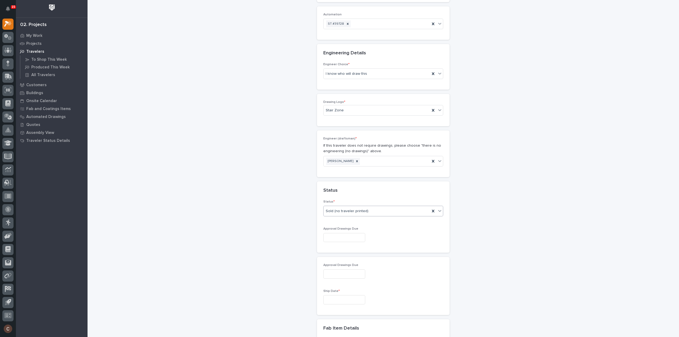
click at [338, 295] on input "text" at bounding box center [344, 299] width 42 height 9
click at [367, 207] on button "Next Month" at bounding box center [367, 206] width 8 height 8
click at [350, 237] on div "6" at bounding box center [348, 236] width 7 height 7
type input "**********"
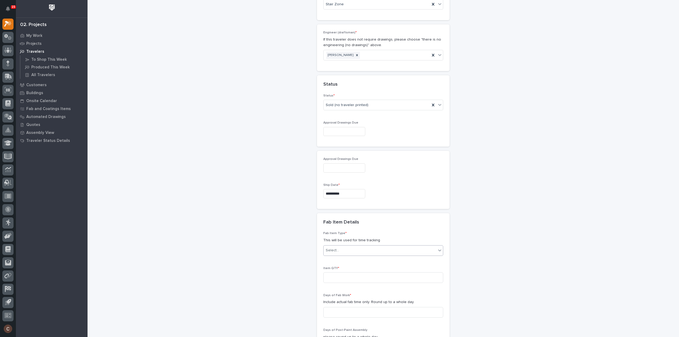
click at [367, 246] on div "Select..." at bounding box center [379, 250] width 113 height 9
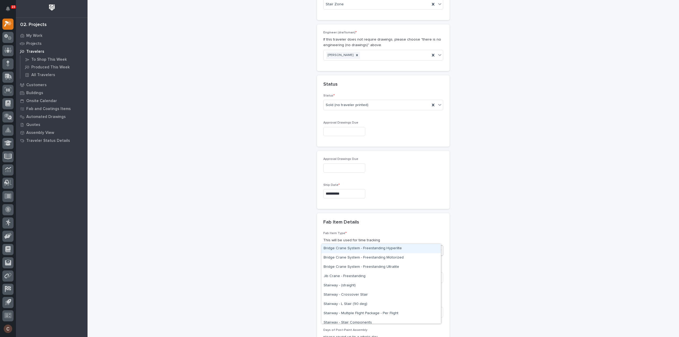
type input "****"
click at [359, 247] on div "Stairway - (straight)" at bounding box center [380, 248] width 119 height 9
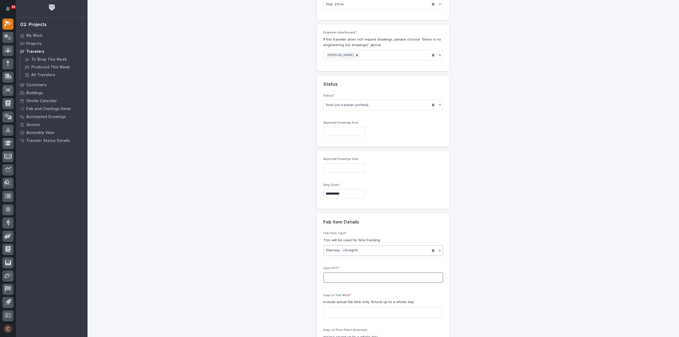
click at [356, 272] on input at bounding box center [383, 277] width 120 height 11
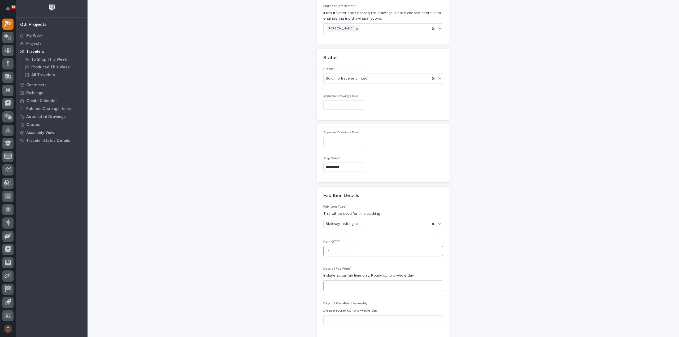
type input "1"
click at [343, 280] on input at bounding box center [383, 285] width 120 height 11
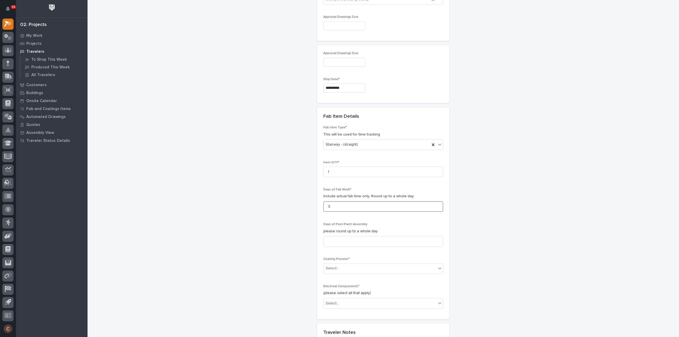
scroll to position [452, 0]
type input "3"
click at [346, 264] on div "Select..." at bounding box center [379, 268] width 113 height 9
click at [337, 274] on div "In-House Paint/Powder" at bounding box center [380, 275] width 119 height 9
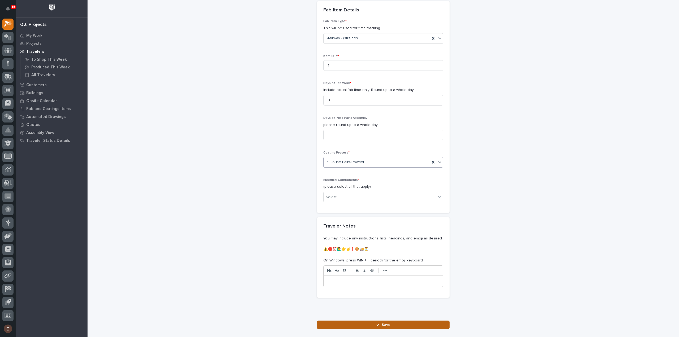
click at [347, 321] on button "Save" at bounding box center [383, 325] width 133 height 8
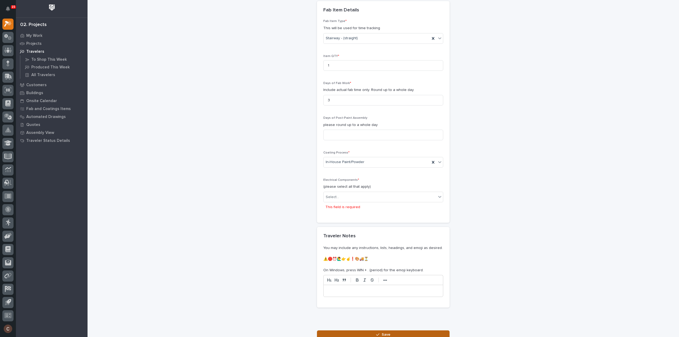
scroll to position [589, 0]
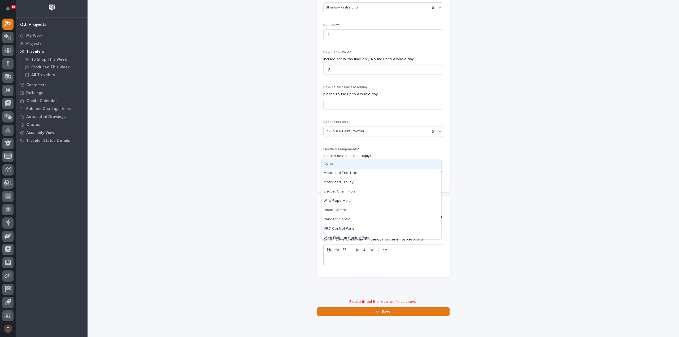
click at [356, 162] on div "Select..." at bounding box center [379, 166] width 113 height 9
click at [353, 165] on div "None" at bounding box center [380, 163] width 119 height 9
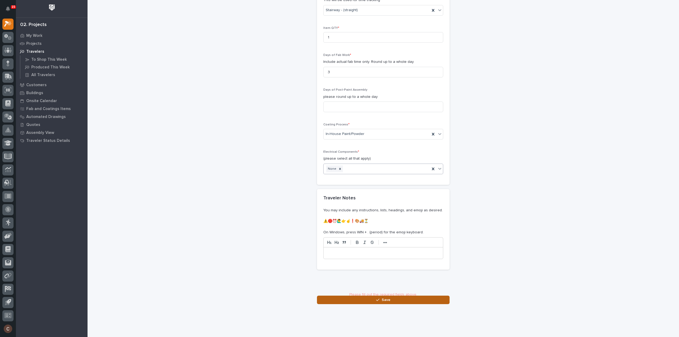
scroll to position [580, 0]
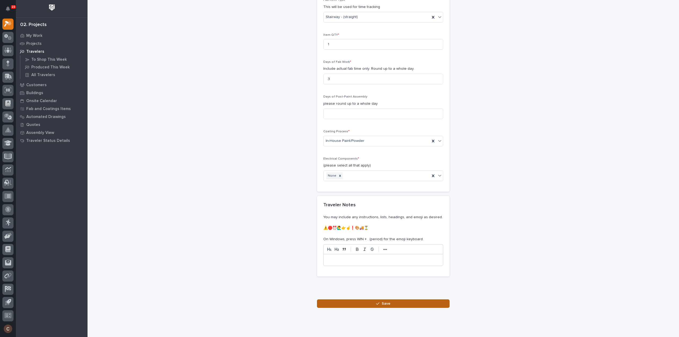
click at [370, 299] on button "Save" at bounding box center [383, 303] width 133 height 8
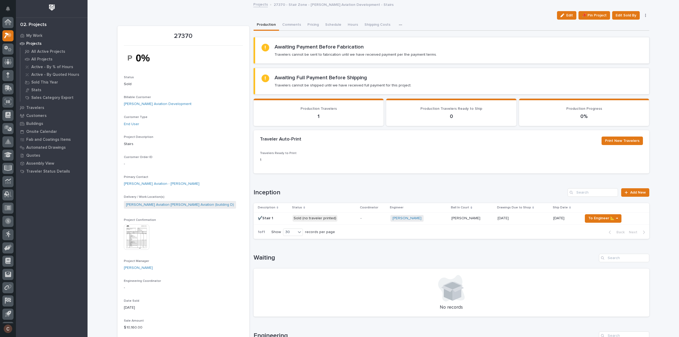
scroll to position [12, 0]
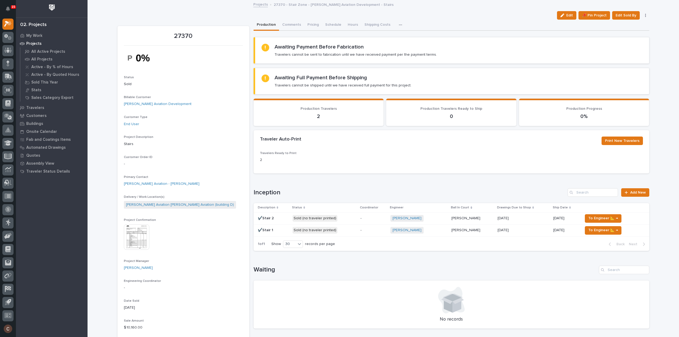
click at [350, 220] on p "Sold (no traveler printed)" at bounding box center [324, 218] width 64 height 7
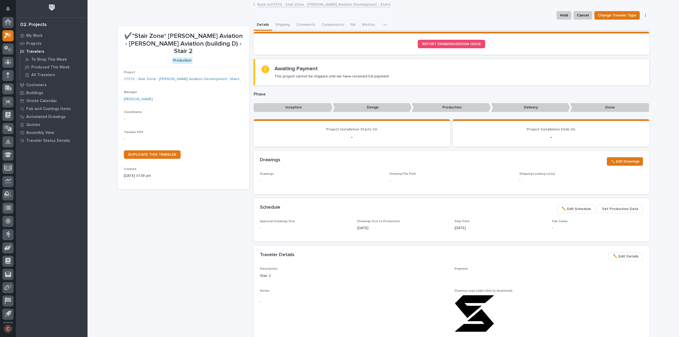
scroll to position [12, 0]
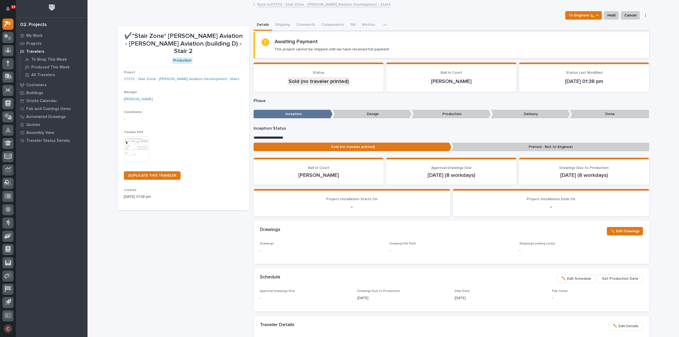
click at [137, 140] on img at bounding box center [136, 148] width 25 height 25
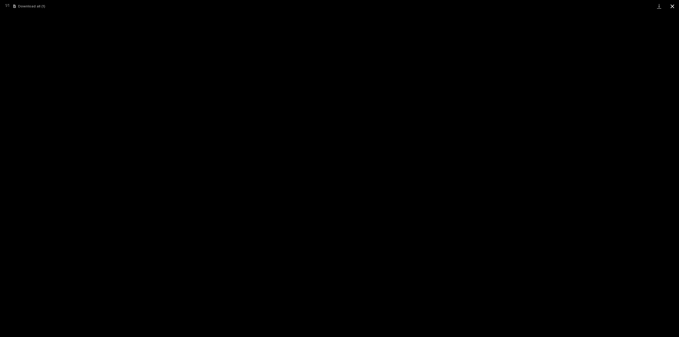
click at [671, 9] on button "Close gallery" at bounding box center [671, 6] width 13 height 12
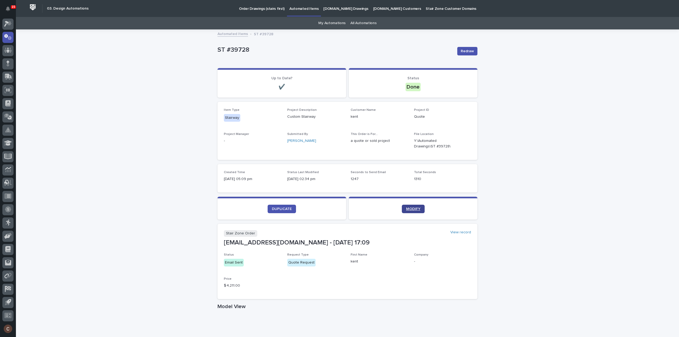
click at [419, 206] on link "MODIFY" at bounding box center [413, 209] width 23 height 8
click at [468, 53] on span "Redraw" at bounding box center [467, 51] width 13 height 5
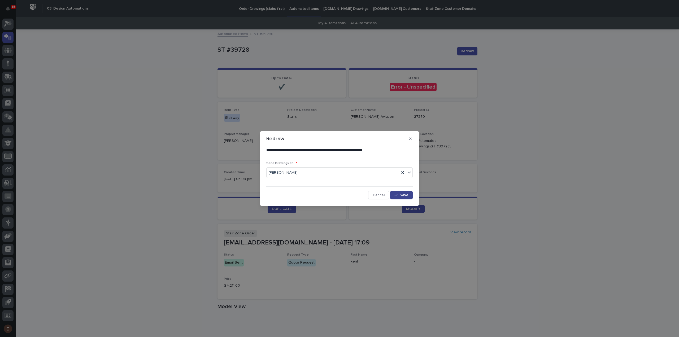
click at [399, 197] on button "Save" at bounding box center [401, 195] width 23 height 8
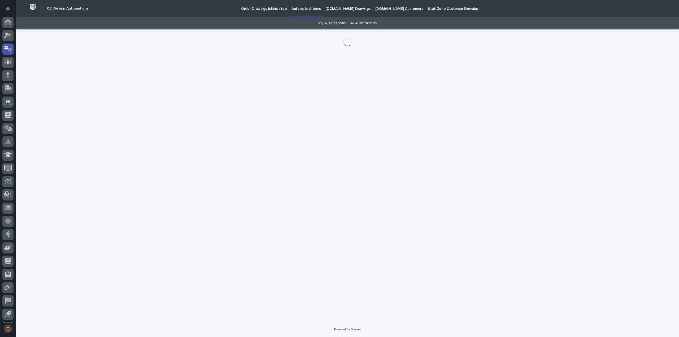
scroll to position [12, 0]
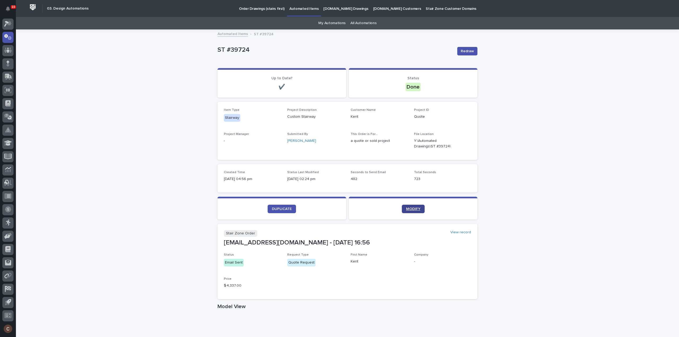
click at [406, 210] on span "MODIFY" at bounding box center [413, 209] width 14 height 4
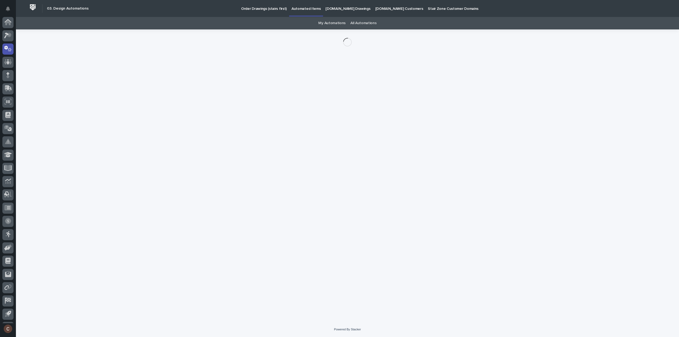
scroll to position [12, 0]
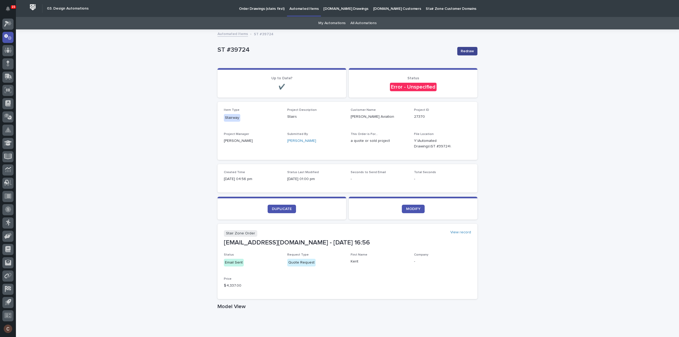
click at [466, 49] on span "Redraw" at bounding box center [467, 51] width 13 height 5
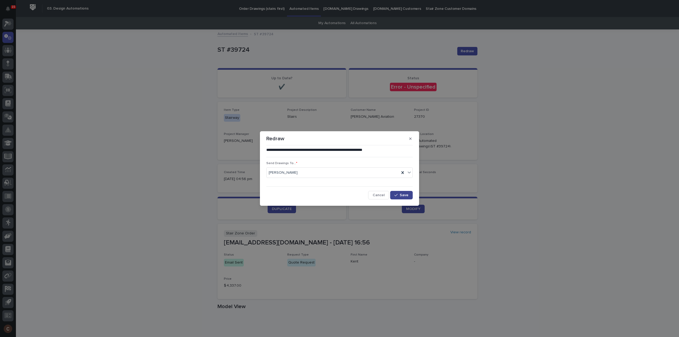
click at [403, 196] on span "Save" at bounding box center [404, 195] width 9 height 4
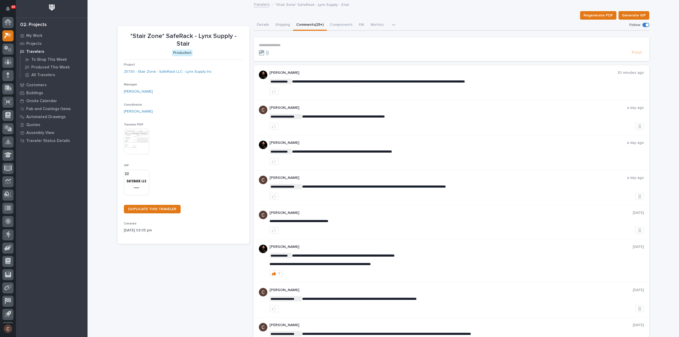
scroll to position [12, 0]
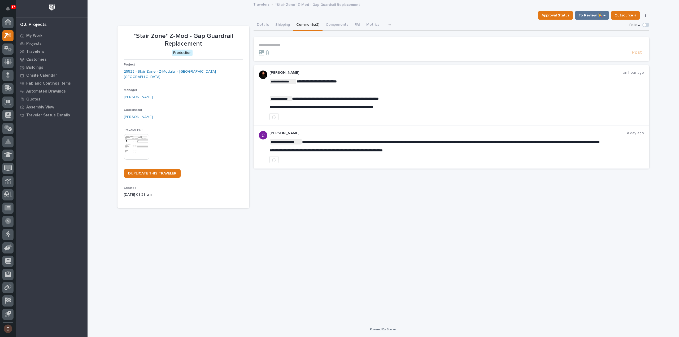
scroll to position [12, 0]
click at [310, 46] on p "**********" at bounding box center [451, 45] width 385 height 5
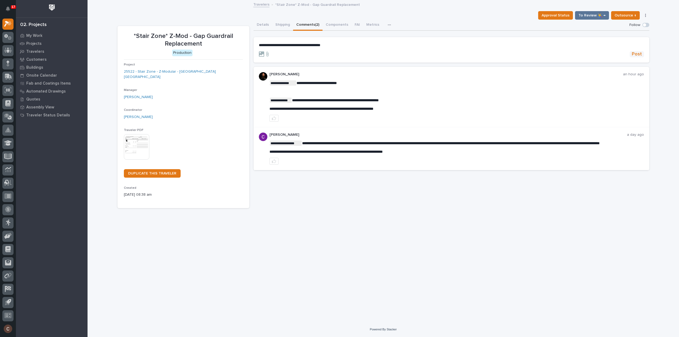
drag, startPoint x: 631, startPoint y: 51, endPoint x: 633, endPoint y: 53, distance: 3.2
click at [631, 51] on button "Post" at bounding box center [636, 54] width 14 height 6
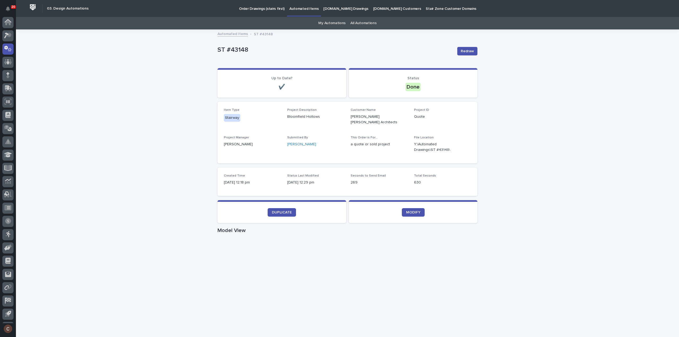
scroll to position [12, 0]
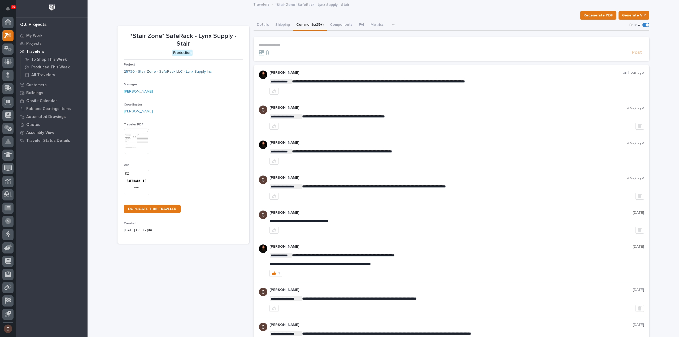
scroll to position [12, 0]
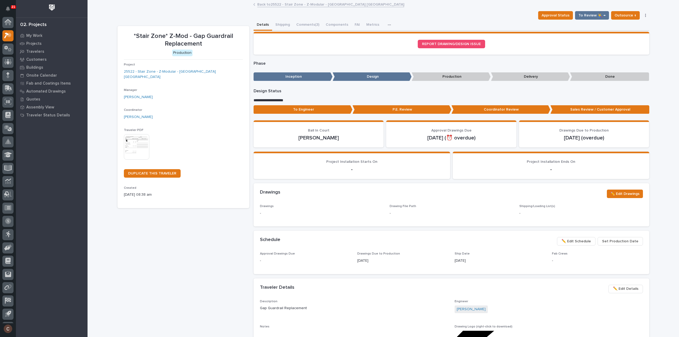
scroll to position [12, 0]
